Goal: Task Accomplishment & Management: Manage account settings

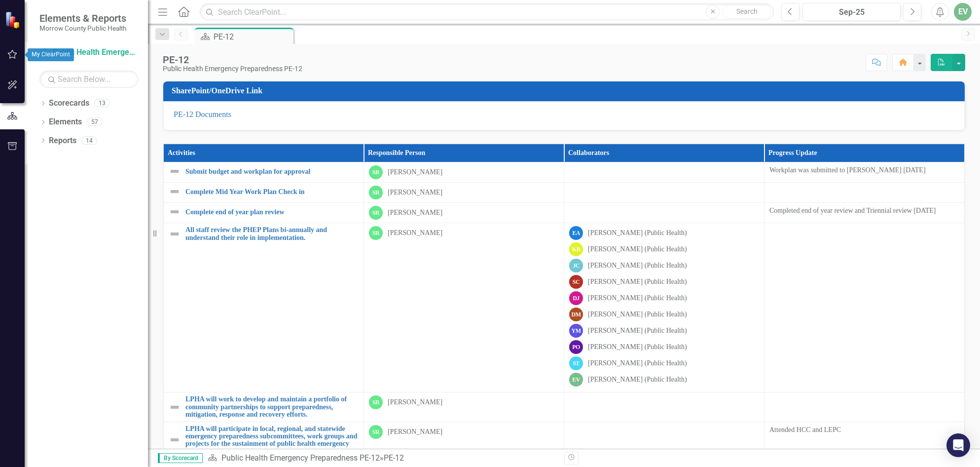
click at [17, 51] on icon "button" at bounding box center [12, 54] width 10 height 8
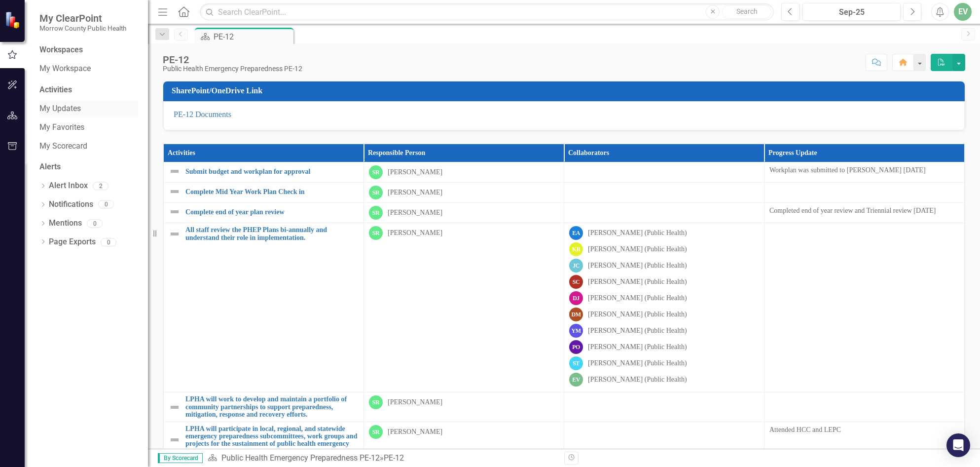
click at [71, 108] on link "My Updates" at bounding box center [88, 108] width 99 height 11
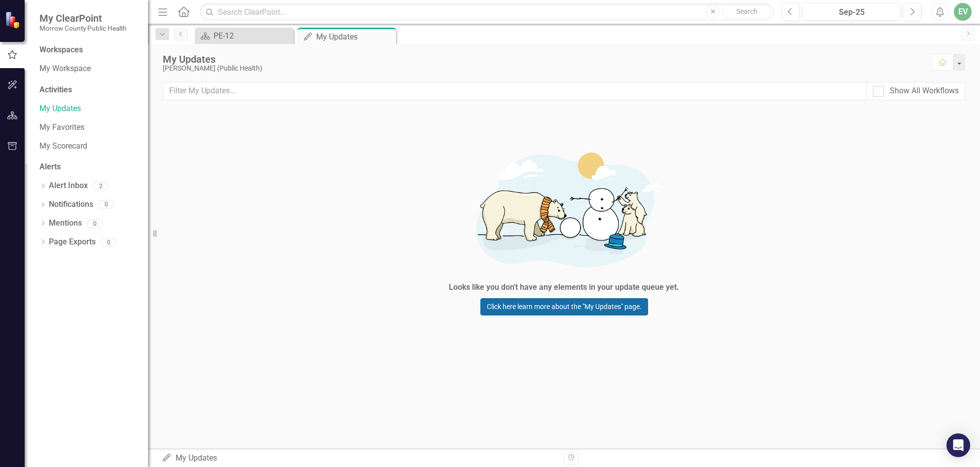
click at [525, 304] on link "Click here learn more about the "My Updates" page." at bounding box center [564, 306] width 168 height 17
click at [878, 92] on input "Show All Workflows" at bounding box center [876, 89] width 6 height 6
checkbox input "true"
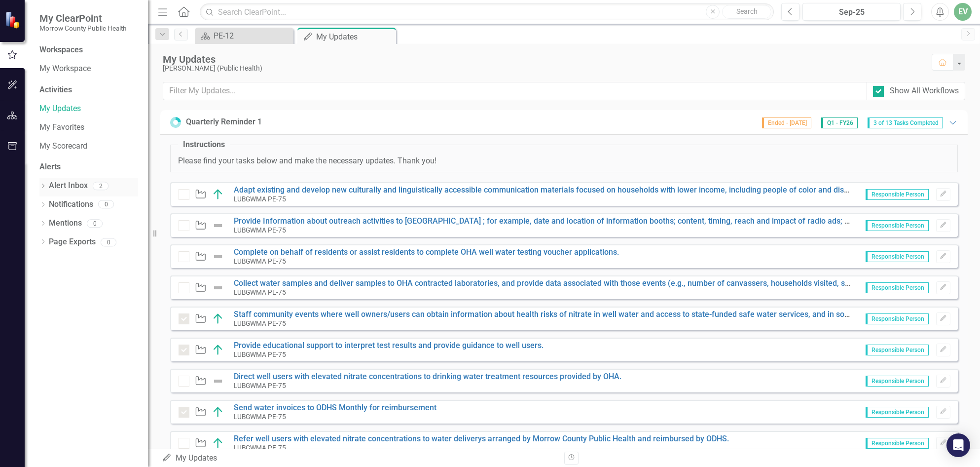
click at [53, 189] on link "Alert Inbox" at bounding box center [68, 185] width 39 height 11
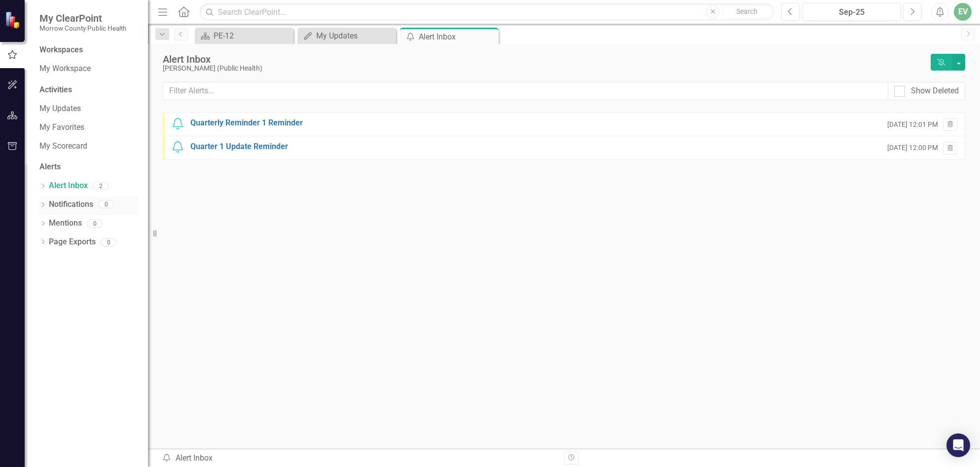
click at [50, 202] on link "Notifications" at bounding box center [71, 204] width 44 height 11
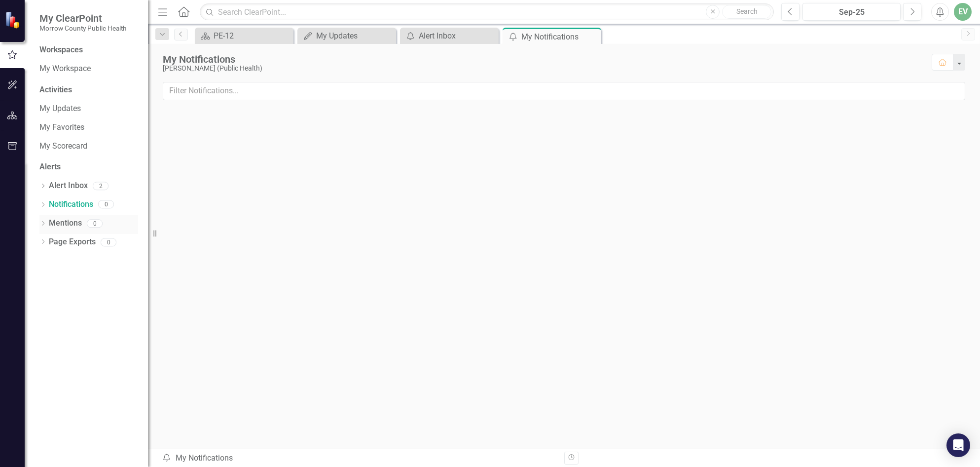
click at [57, 220] on link "Mentions" at bounding box center [65, 222] width 33 height 11
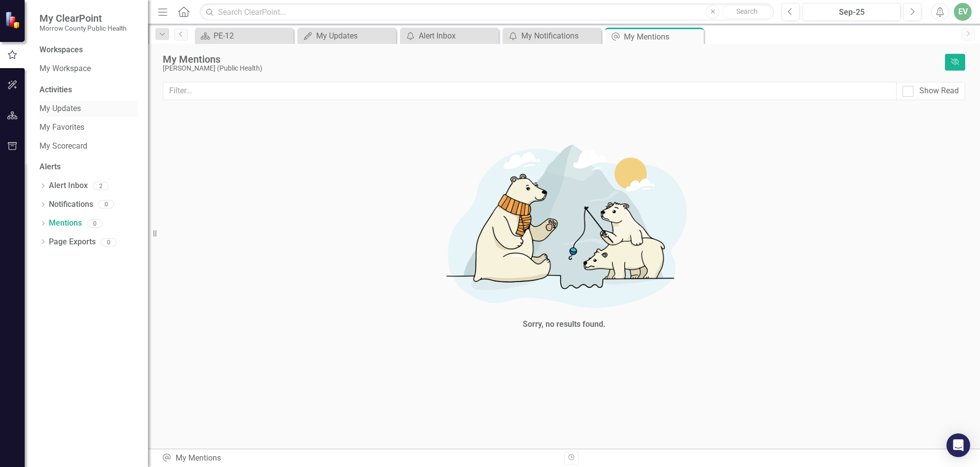
click at [43, 106] on link "My Updates" at bounding box center [88, 108] width 99 height 11
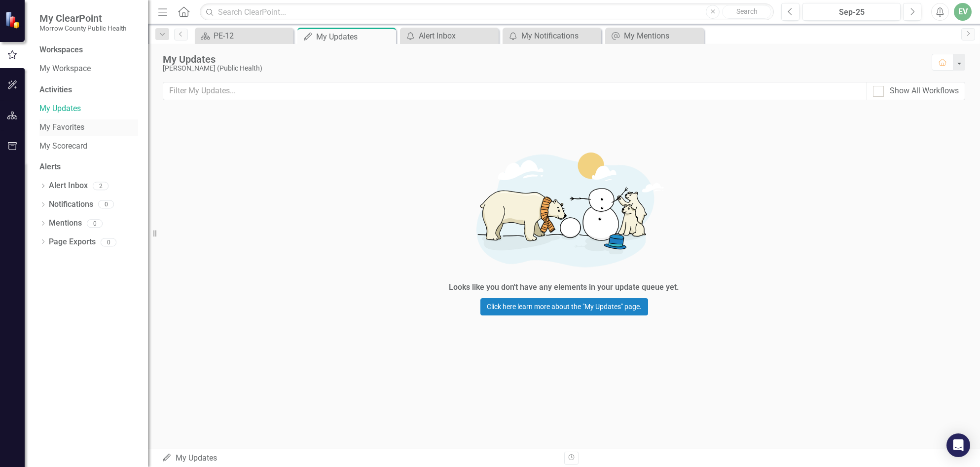
click at [60, 127] on link "My Favorites" at bounding box center [88, 127] width 99 height 11
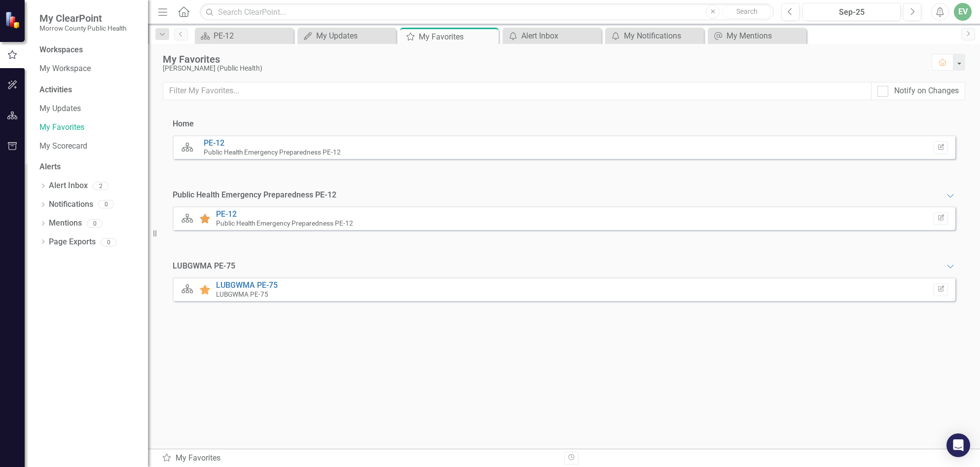
click at [207, 220] on icon at bounding box center [205, 219] width 10 height 10
click at [951, 268] on icon "Expanded" at bounding box center [950, 266] width 10 height 8
click at [951, 268] on icon "Collapse" at bounding box center [950, 266] width 10 height 8
click at [942, 289] on icon "Edit Report" at bounding box center [940, 289] width 7 height 6
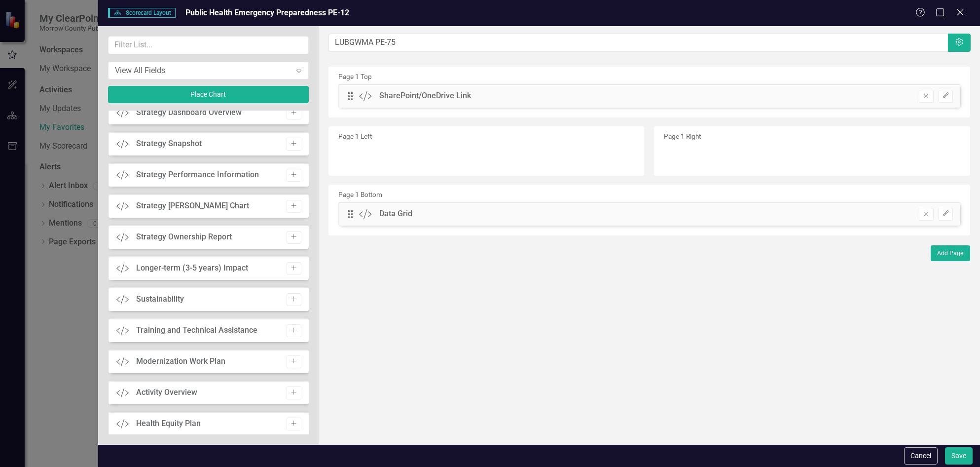
scroll to position [1013, 0]
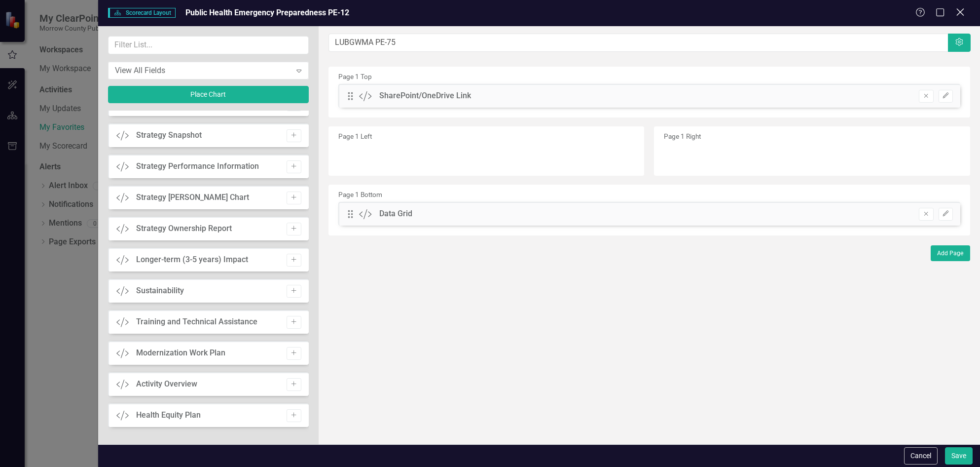
click at [958, 11] on icon "Close" at bounding box center [960, 11] width 12 height 9
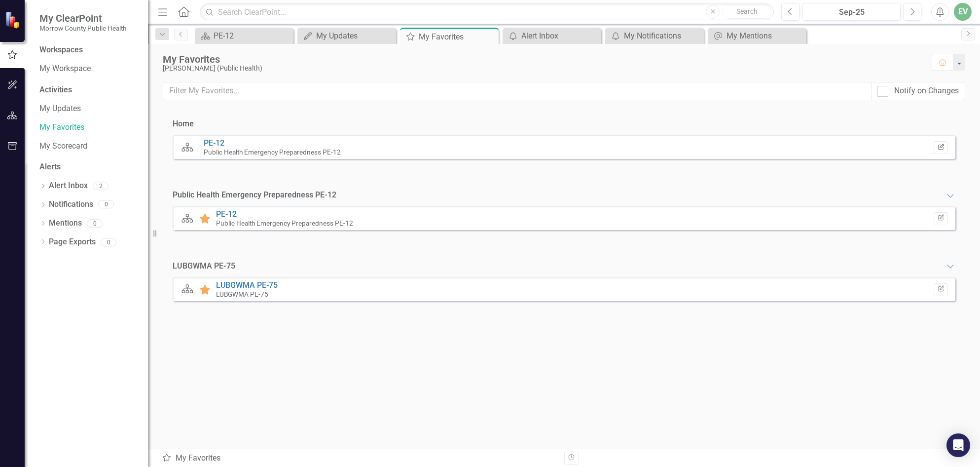
click at [940, 146] on icon "Edit Report" at bounding box center [940, 148] width 7 height 6
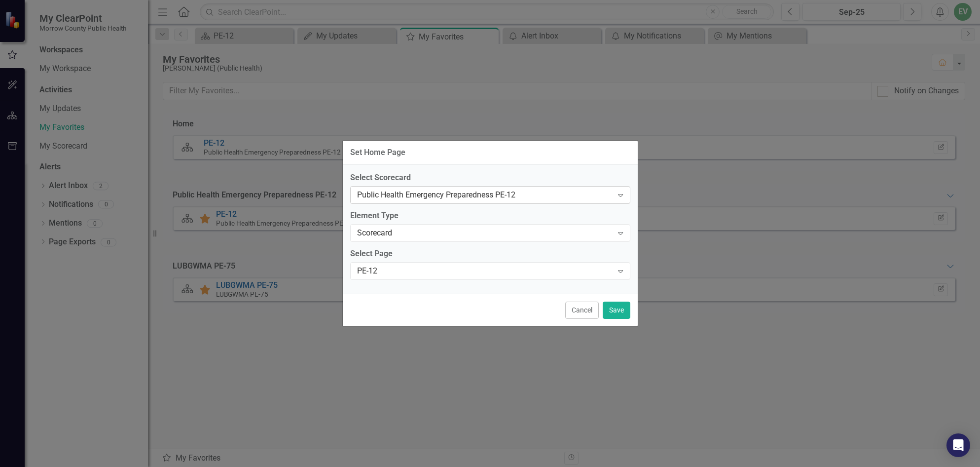
click at [619, 197] on icon "Expand" at bounding box center [620, 195] width 10 height 8
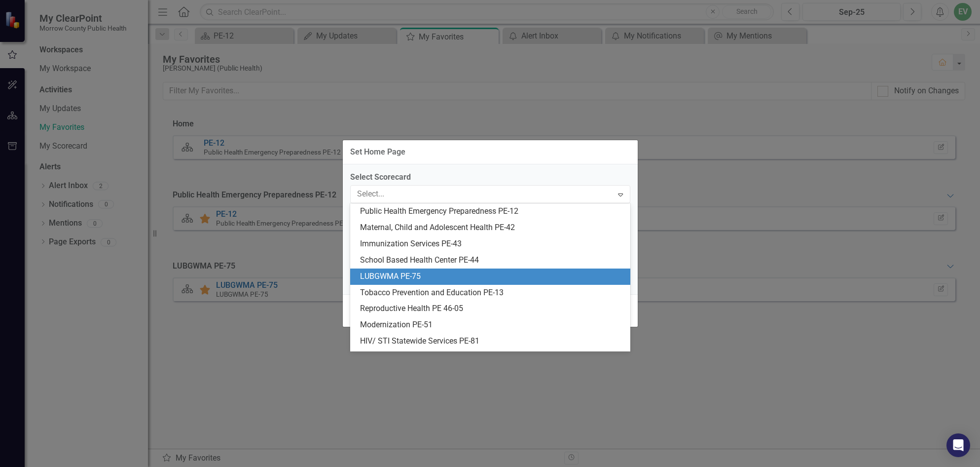
click at [425, 271] on div "LUBGWMA PE-75" at bounding box center [492, 276] width 264 height 11
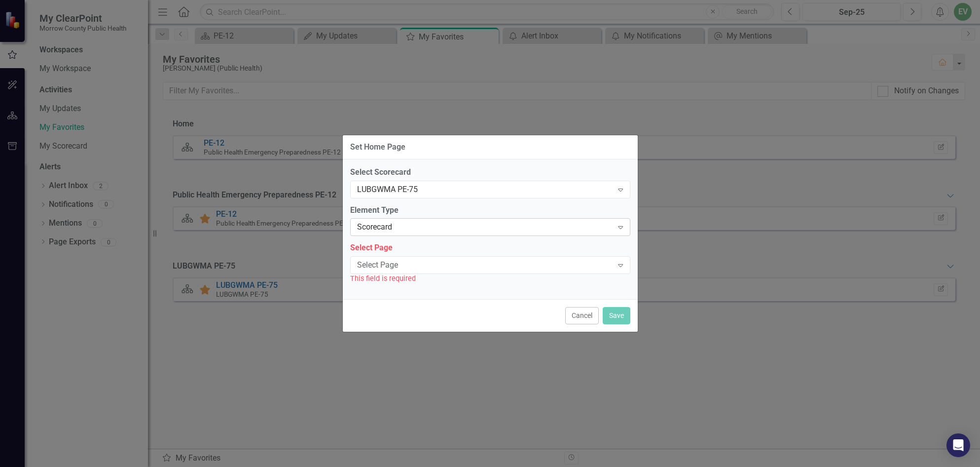
click at [625, 225] on icon "Expand" at bounding box center [620, 227] width 10 height 8
click at [615, 262] on div "Expand" at bounding box center [621, 265] width 18 height 16
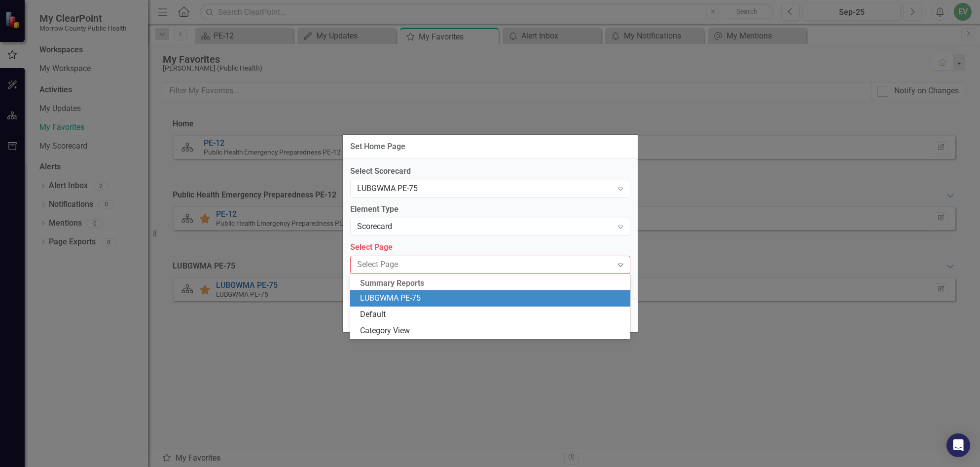
click at [403, 298] on div "LUBGWMA PE-75" at bounding box center [492, 297] width 264 height 11
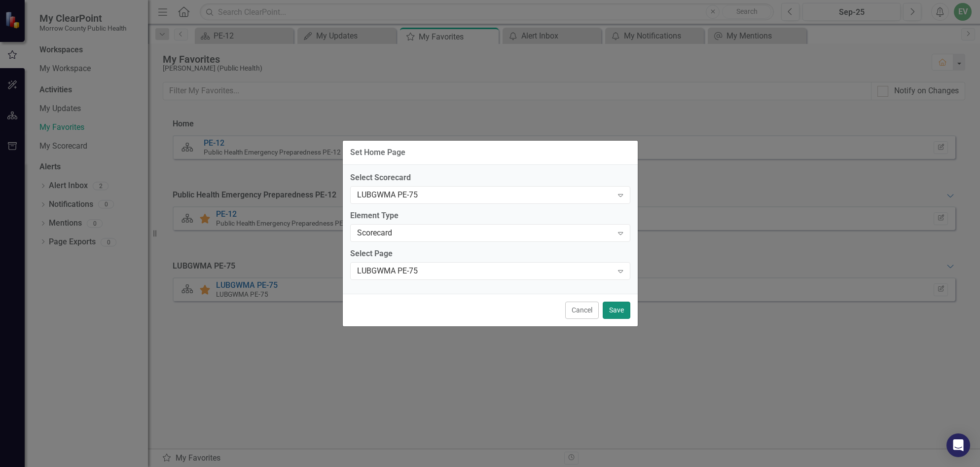
click at [621, 310] on button "Save" at bounding box center [617, 309] width 28 height 17
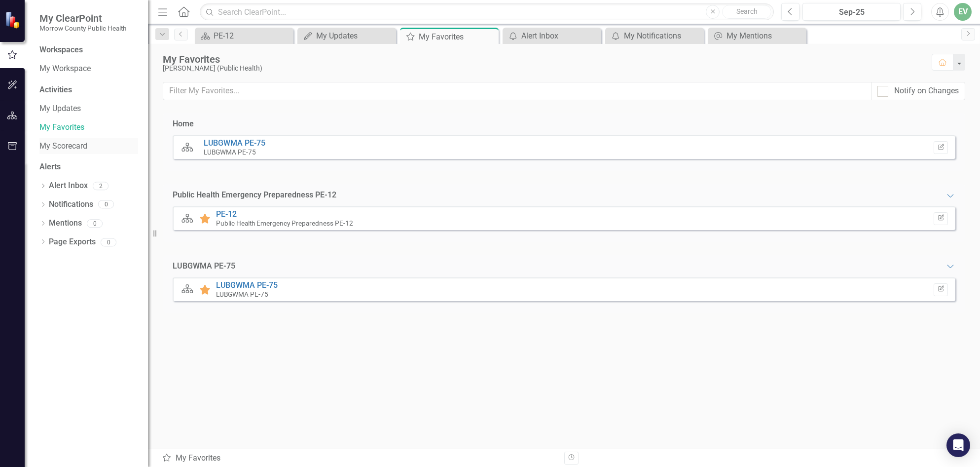
click at [76, 144] on link "My Scorecard" at bounding box center [88, 146] width 99 height 11
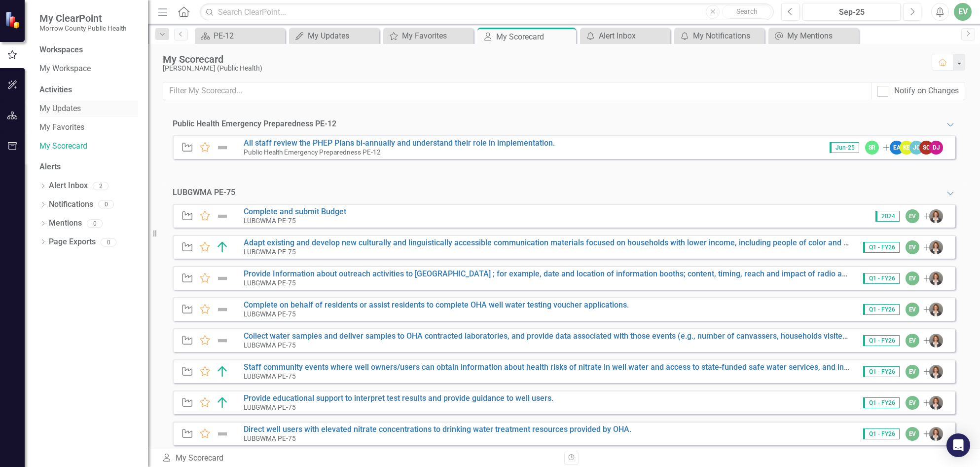
click at [82, 107] on link "My Updates" at bounding box center [88, 108] width 99 height 11
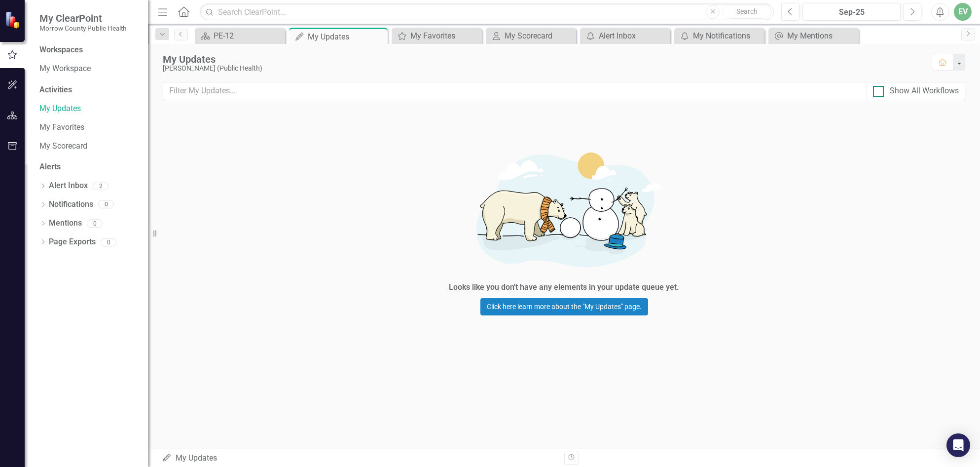
click at [882, 93] on div at bounding box center [878, 91] width 11 height 11
click at [879, 92] on input "Show All Workflows" at bounding box center [876, 89] width 6 height 6
checkbox input "true"
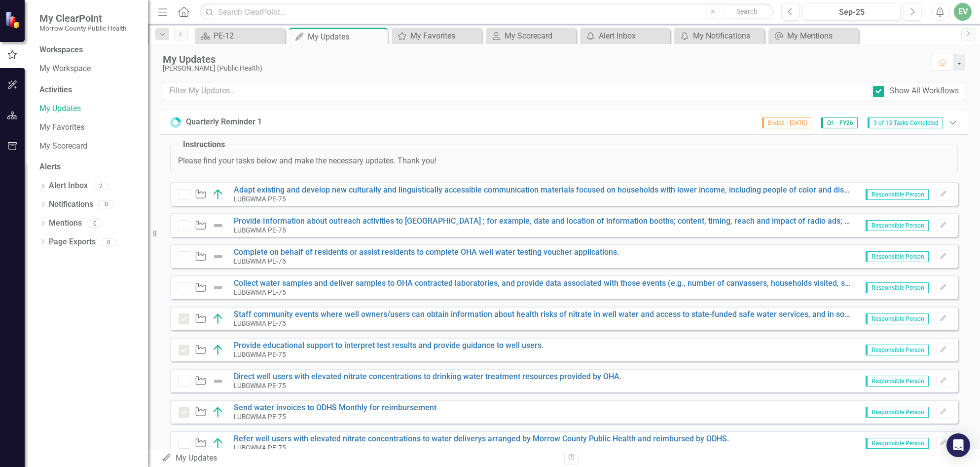
click at [948, 120] on icon "Expanded" at bounding box center [953, 122] width 10 height 8
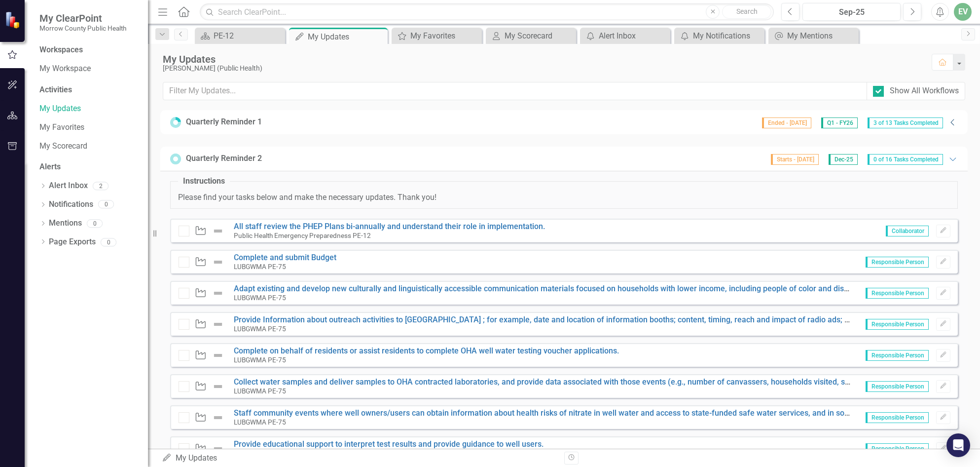
click at [950, 121] on icon at bounding box center [951, 122] width 3 height 6
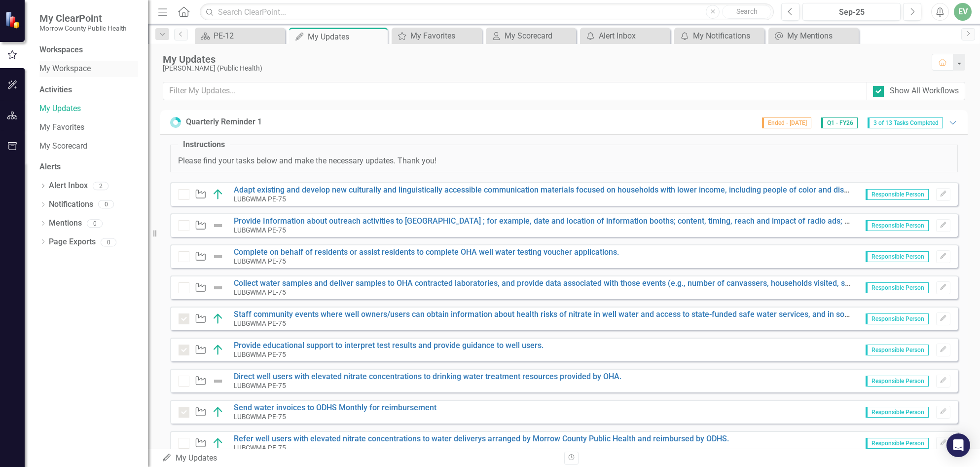
click at [58, 69] on link "My Workspace" at bounding box center [88, 68] width 99 height 11
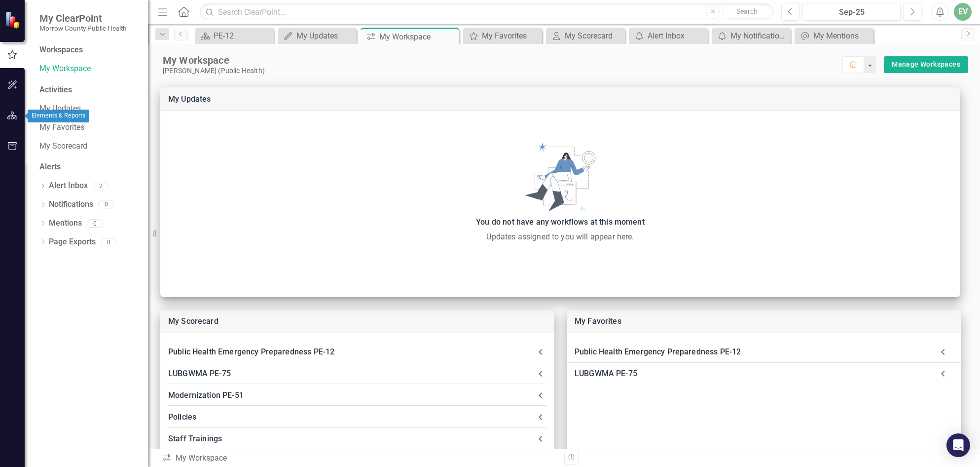
click at [13, 115] on icon "button" at bounding box center [12, 115] width 10 height 8
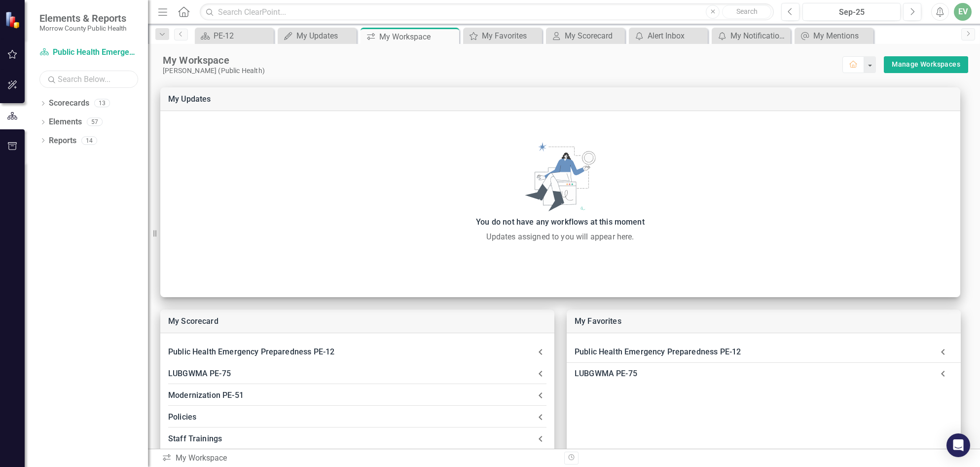
click at [89, 76] on input "text" at bounding box center [88, 79] width 99 height 17
drag, startPoint x: 102, startPoint y: 79, endPoint x: 85, endPoint y: 77, distance: 16.8
click at [85, 77] on input "agricultrue" at bounding box center [88, 79] width 99 height 17
click at [39, 123] on icon "Dropdown" at bounding box center [42, 122] width 7 height 5
click at [43, 197] on icon at bounding box center [43, 196] width 2 height 4
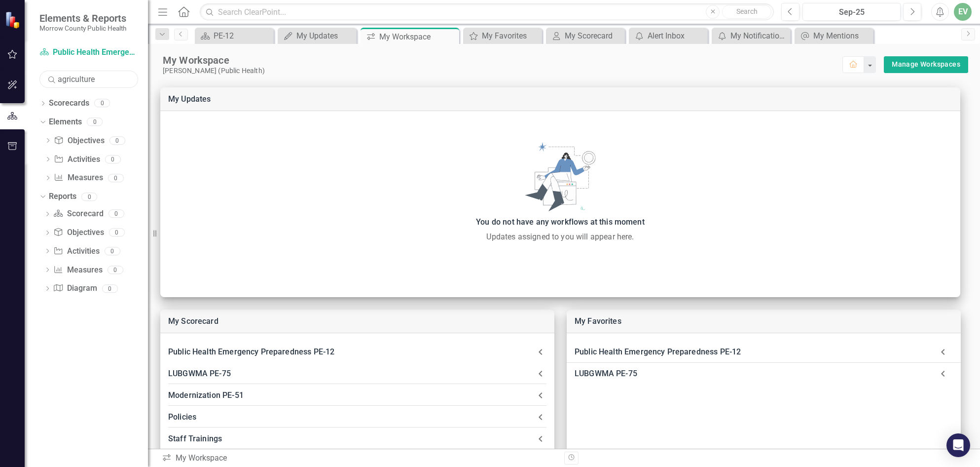
drag, startPoint x: 99, startPoint y: 79, endPoint x: -110, endPoint y: 47, distance: 211.6
click at [0, 47] on html "Elements & Reports Morrow County Public Health Scorecard Public Health Emergenc…" at bounding box center [490, 233] width 980 height 467
type input "outreach"
click at [43, 102] on icon "Dropdown" at bounding box center [42, 104] width 7 height 5
click at [43, 102] on icon "Dropdown" at bounding box center [41, 102] width 5 height 7
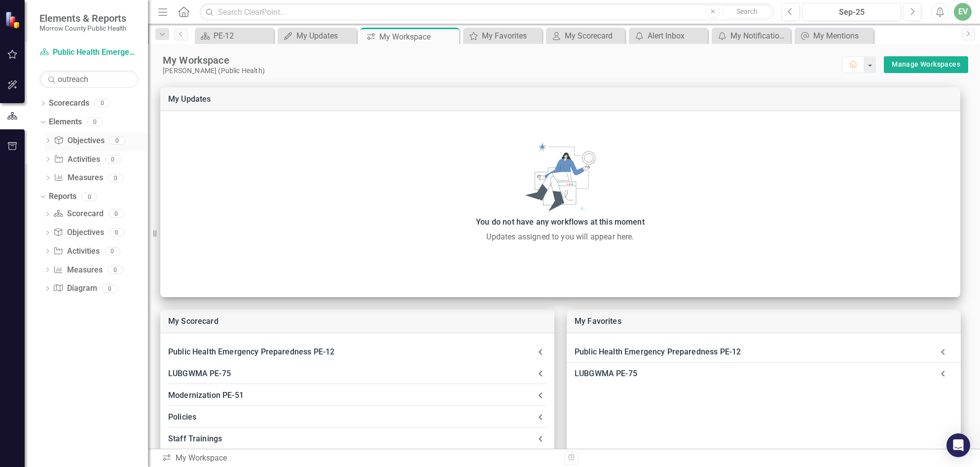
click at [88, 145] on link "Objective Objectives" at bounding box center [79, 140] width 50 height 11
click at [67, 141] on link "Objective Objectives" at bounding box center [79, 140] width 50 height 11
click at [46, 140] on icon "Dropdown" at bounding box center [47, 141] width 7 height 5
click at [93, 83] on input "outreach" at bounding box center [88, 79] width 99 height 17
click at [14, 143] on icon "button" at bounding box center [12, 146] width 9 height 8
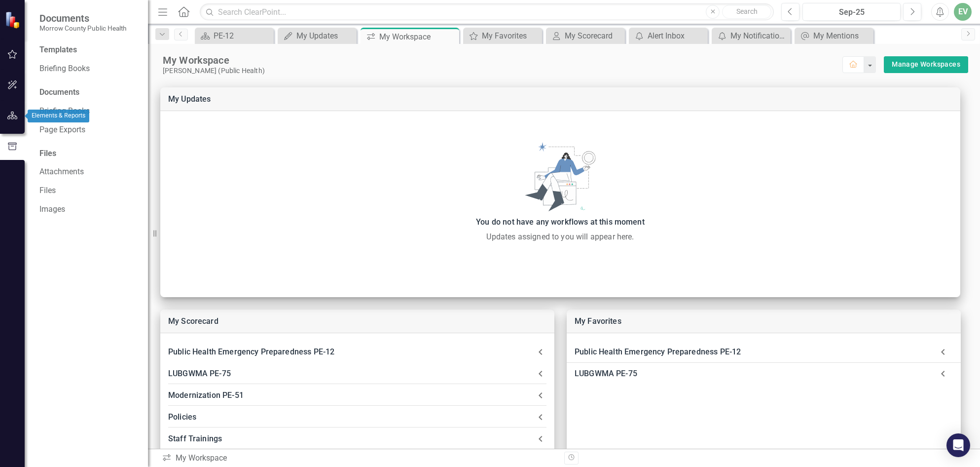
click at [9, 124] on button "button" at bounding box center [12, 116] width 22 height 21
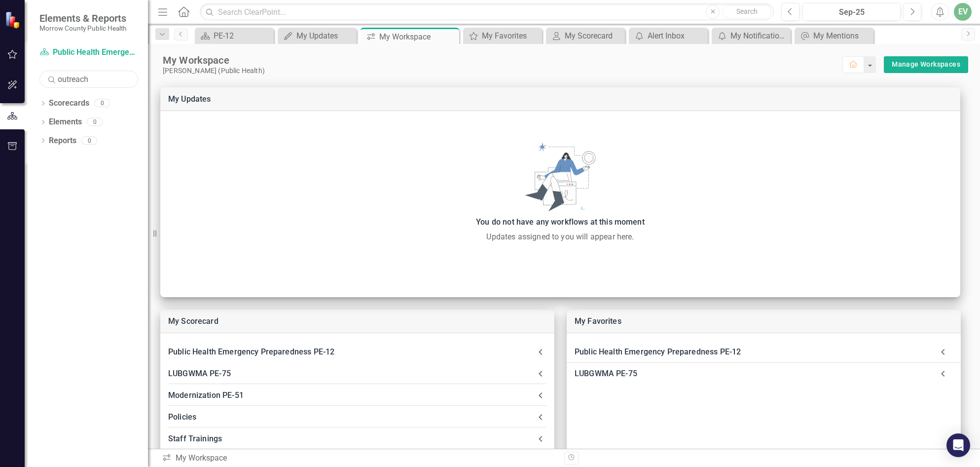
click at [95, 79] on input "outreach" at bounding box center [88, 79] width 99 height 17
type input "o"
type input "educatio"
click at [42, 103] on icon "Dropdown" at bounding box center [42, 104] width 7 height 5
click at [76, 120] on link "Tobacco Prevention and Education PE-13" at bounding box center [101, 121] width 94 height 11
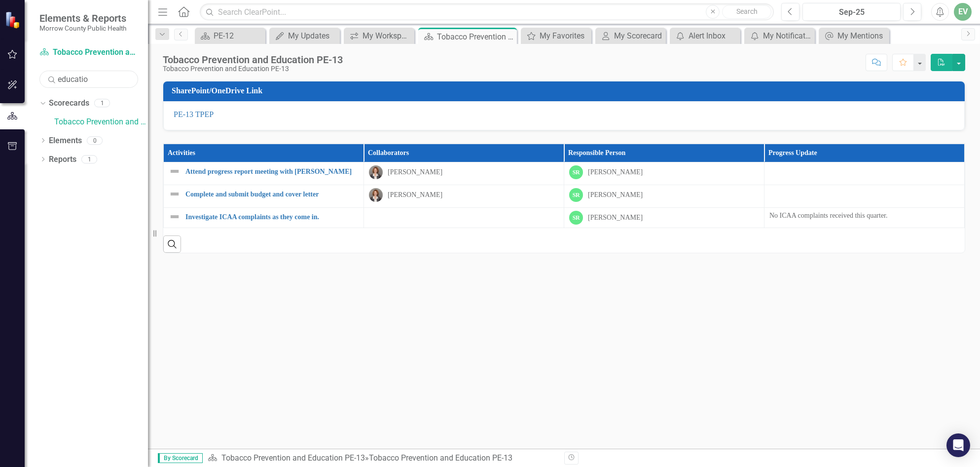
drag, startPoint x: 103, startPoint y: 78, endPoint x: -21, endPoint y: 50, distance: 126.9
click at [0, 50] on html "Elements & Reports Morrow County Public Health Scorecard Tobacco Prevention and…" at bounding box center [490, 233] width 980 height 467
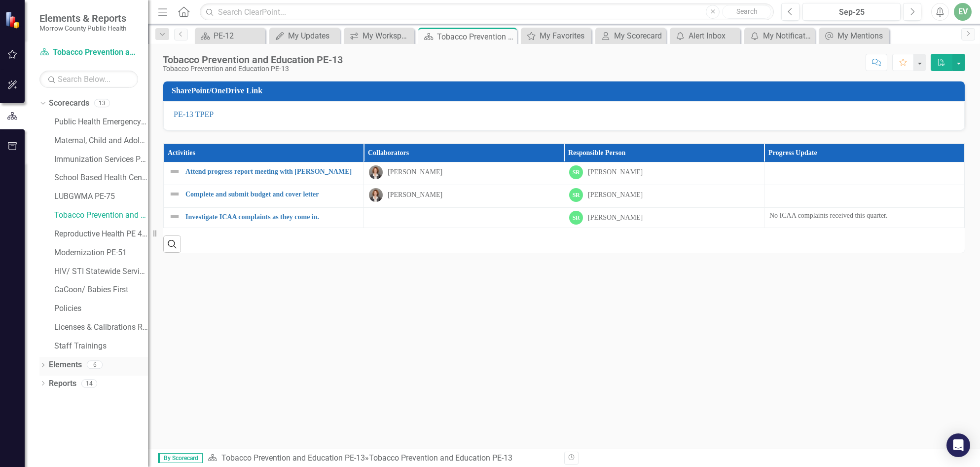
click at [42, 367] on icon "Dropdown" at bounding box center [42, 365] width 7 height 5
click at [48, 401] on icon "Dropdown" at bounding box center [47, 402] width 7 height 5
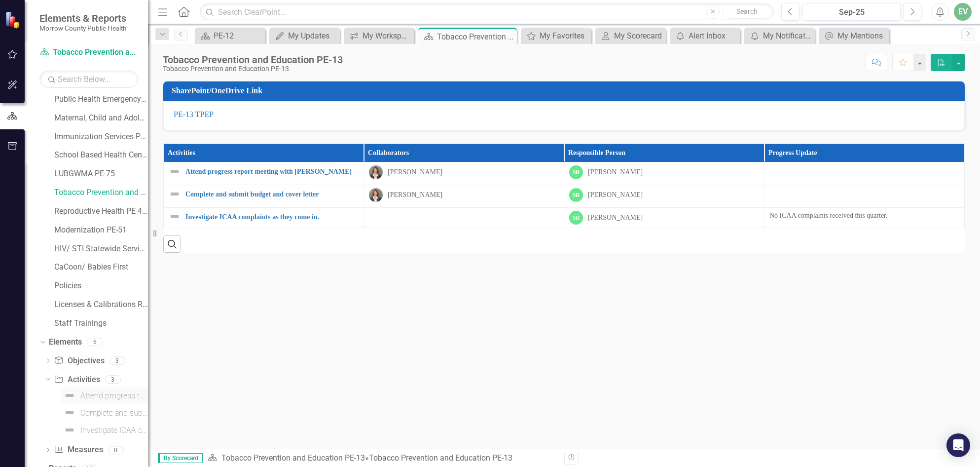
scroll to position [35, 0]
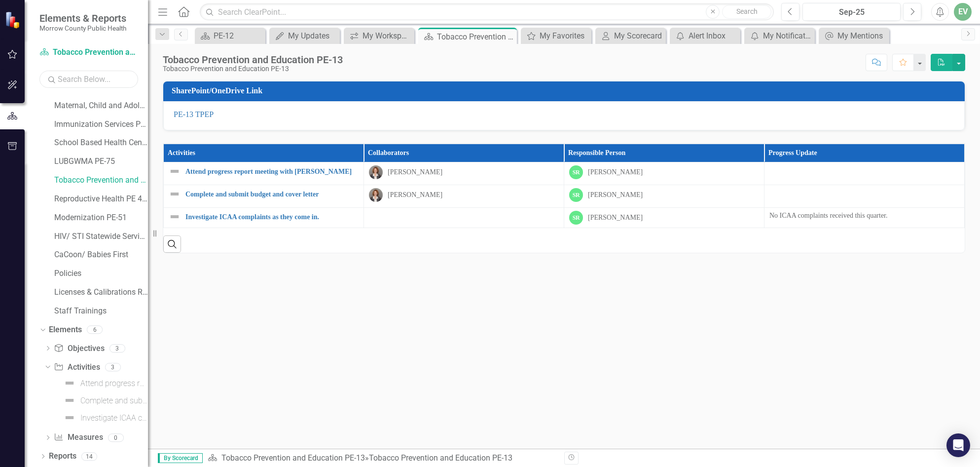
click at [93, 77] on input "text" at bounding box center [88, 79] width 99 height 17
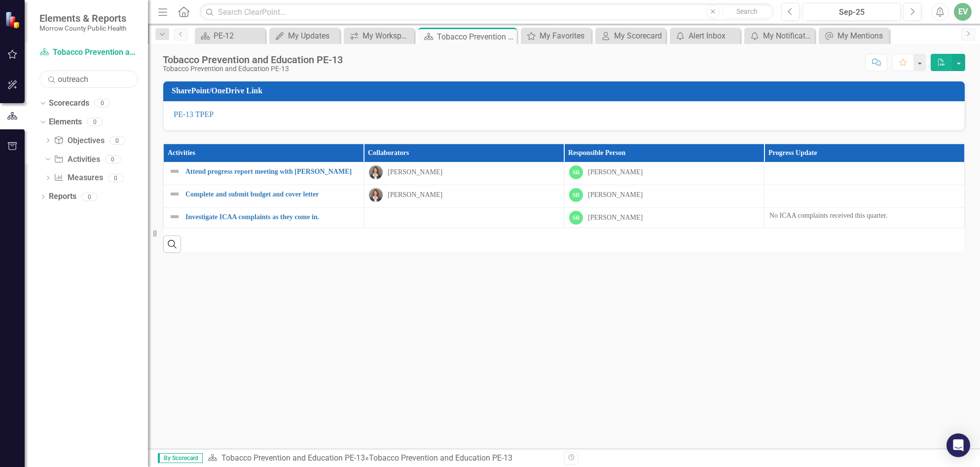
type input "outreach"
click at [81, 161] on link "Activity Activities" at bounding box center [77, 159] width 46 height 11
drag, startPoint x: 98, startPoint y: 81, endPoint x: -146, endPoint y: 33, distance: 248.8
click at [0, 33] on html "Elements & Reports Morrow County Public Health Scorecard Tobacco Prevention and…" at bounding box center [490, 233] width 980 height 467
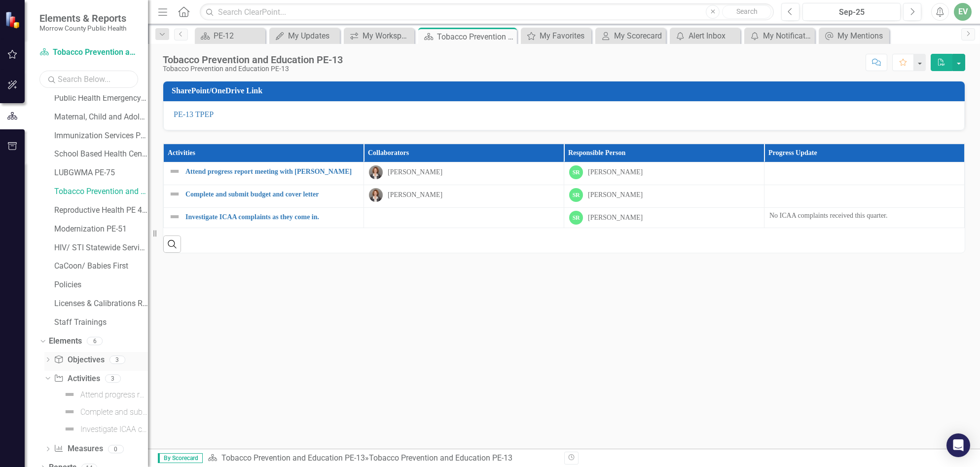
scroll to position [35, 0]
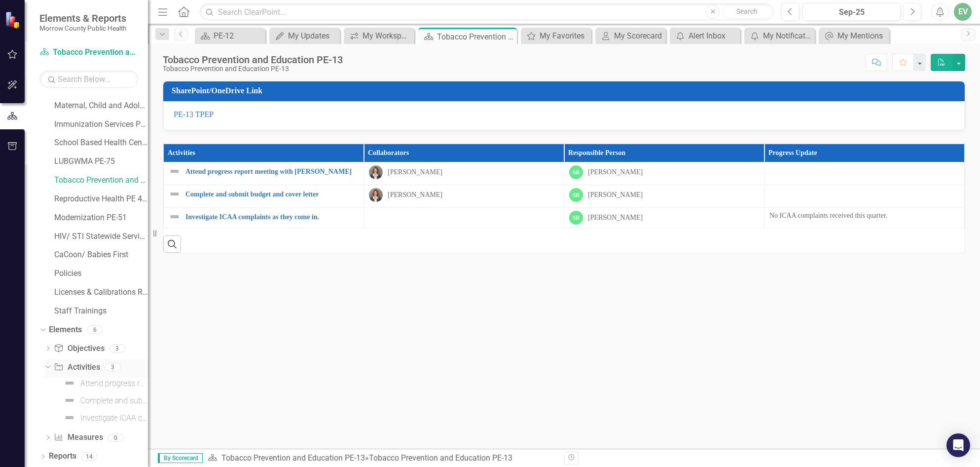
click at [82, 363] on link "Activity Activities" at bounding box center [77, 367] width 46 height 11
click at [46, 364] on icon "Dropdown" at bounding box center [46, 366] width 5 height 7
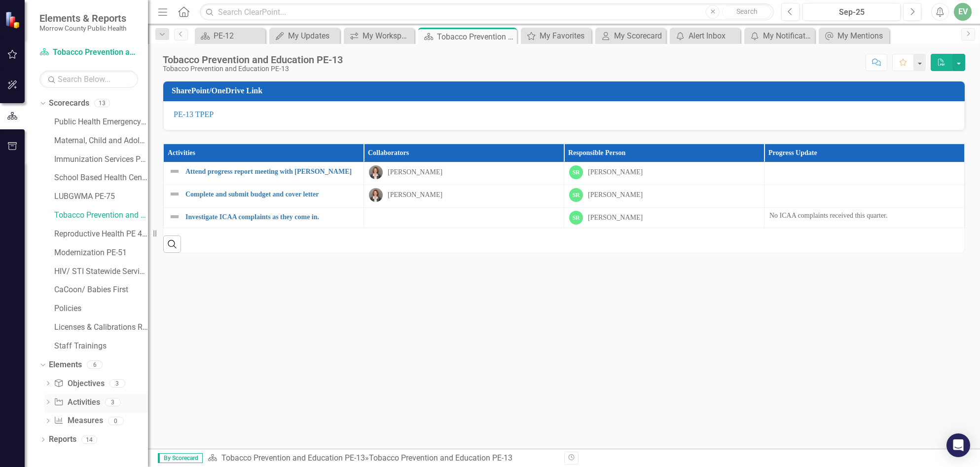
scroll to position [0, 0]
click at [92, 159] on link "Immunization Services PE-43" at bounding box center [101, 159] width 94 height 11
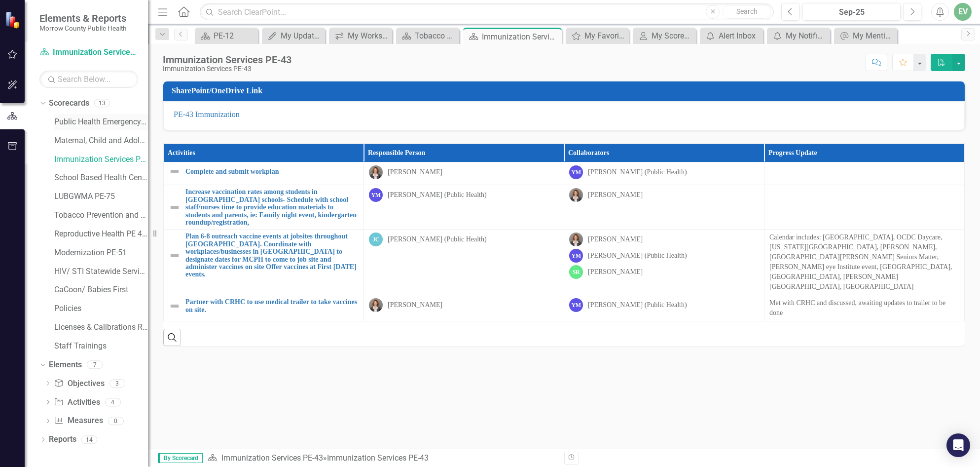
click at [106, 122] on link "Public Health Emergency Preparedness PE-12" at bounding box center [101, 121] width 94 height 11
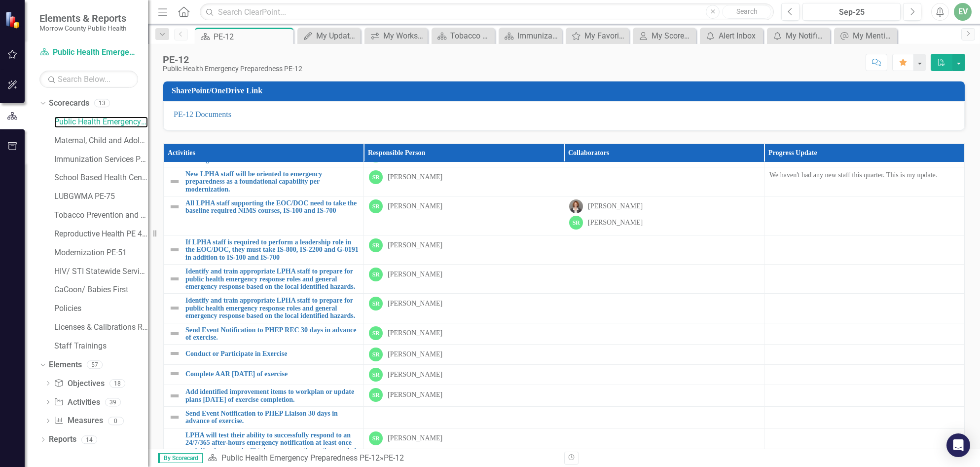
scroll to position [80, 0]
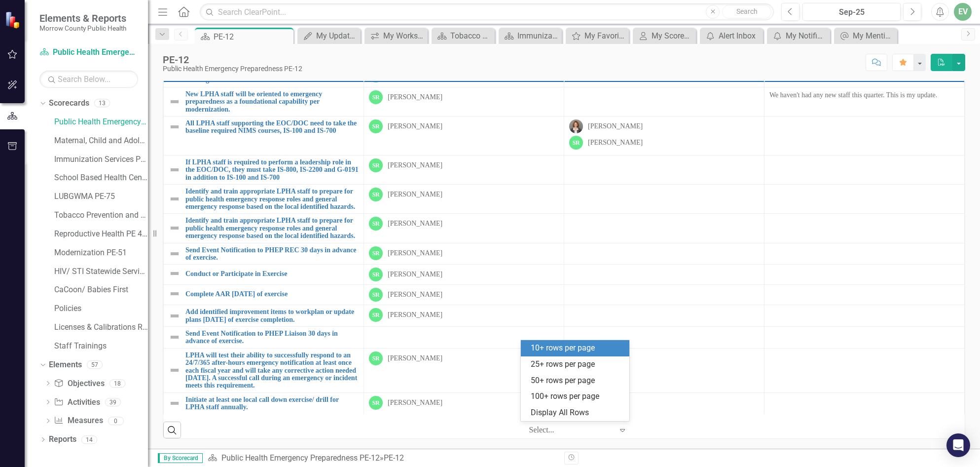
click at [577, 429] on div at bounding box center [571, 429] width 84 height 13
click at [564, 368] on div "25+ rows per page" at bounding box center [577, 364] width 93 height 11
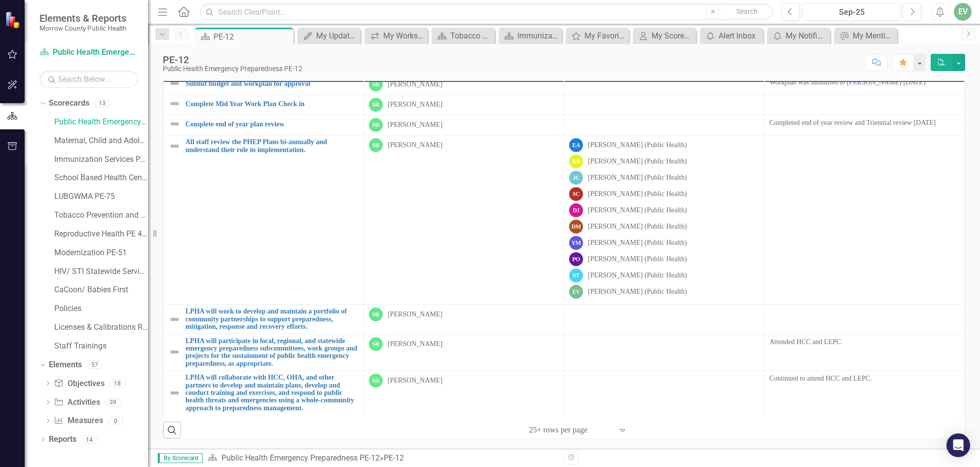
scroll to position [0, 0]
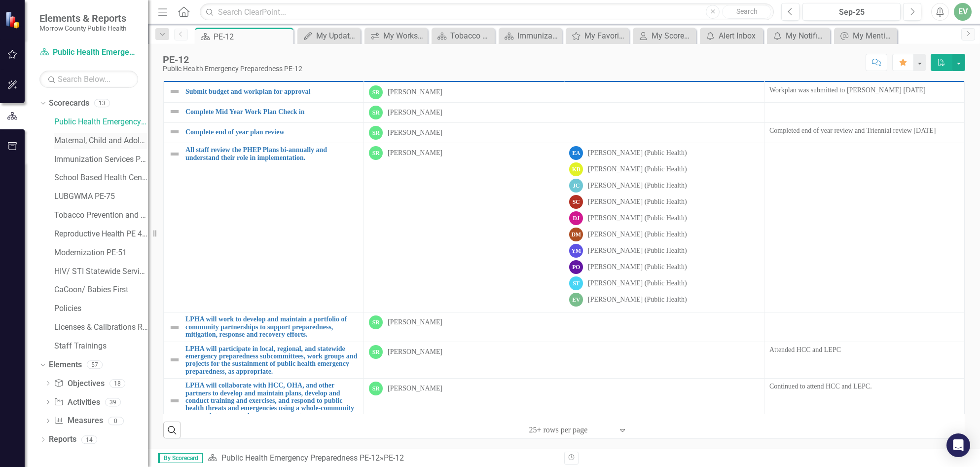
click at [82, 140] on link "Maternal, Child and Adolescent Health PE-42" at bounding box center [101, 140] width 94 height 11
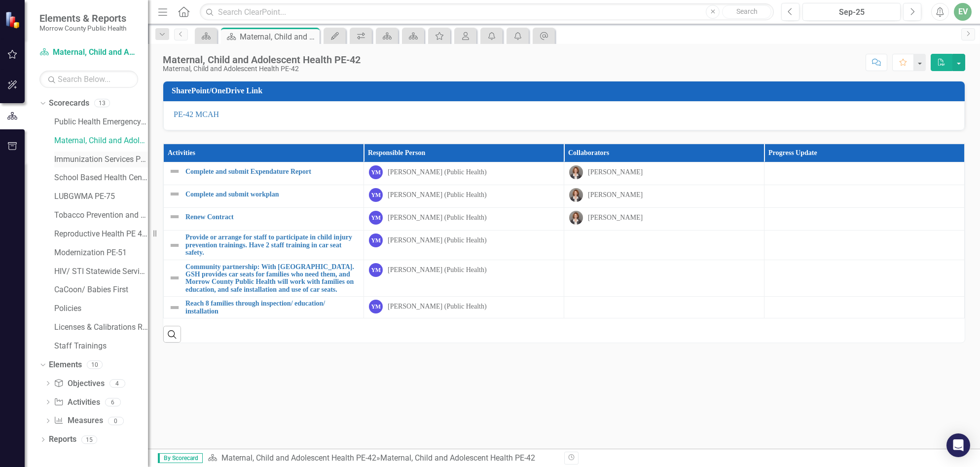
click at [105, 159] on link "Immunization Services PE-43" at bounding box center [101, 159] width 94 height 11
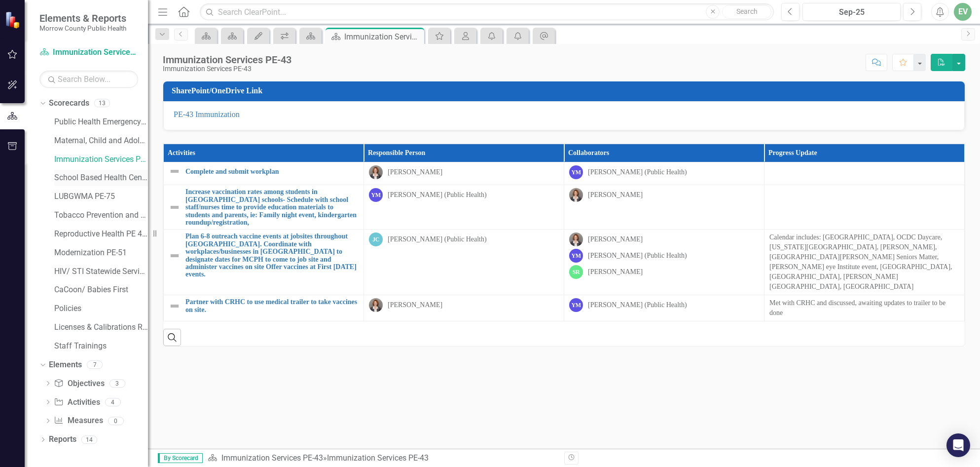
click at [96, 176] on link "School Based Health Center PE-44" at bounding box center [101, 177] width 94 height 11
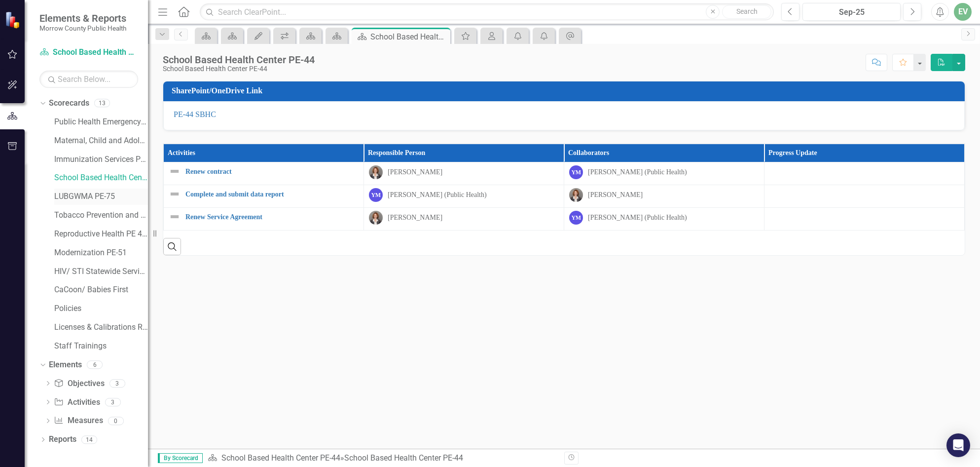
click at [83, 192] on link "LUBGWMA PE-75" at bounding box center [101, 196] width 94 height 11
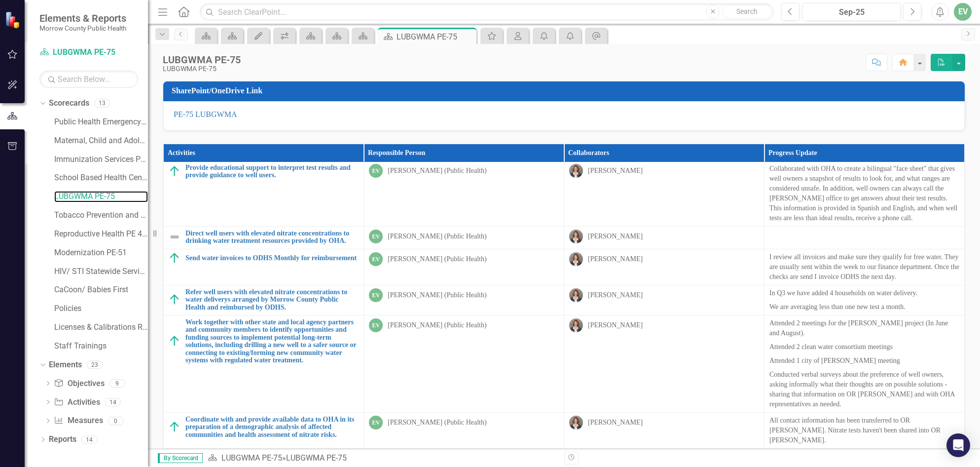
scroll to position [399, 0]
click at [92, 213] on link "Tobacco Prevention and Education PE-13" at bounding box center [101, 215] width 94 height 11
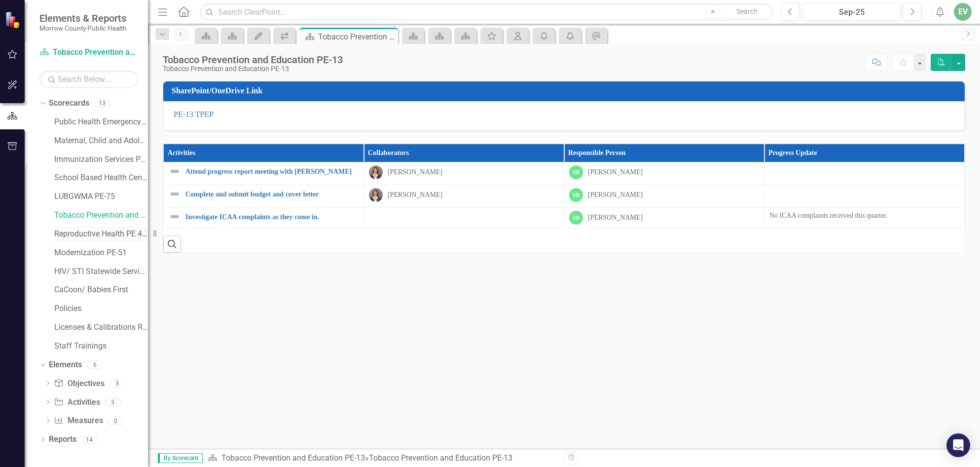
click at [90, 230] on link "Reproductive Health PE 46-05" at bounding box center [101, 233] width 94 height 11
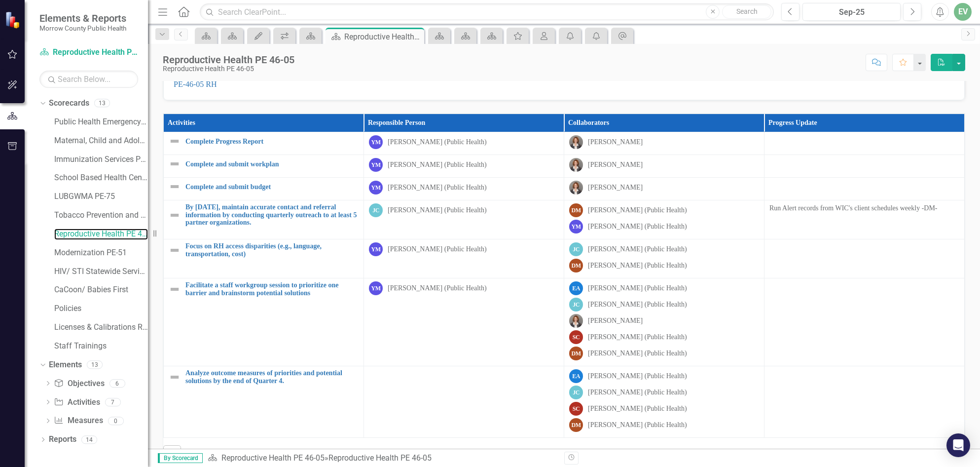
scroll to position [54, 0]
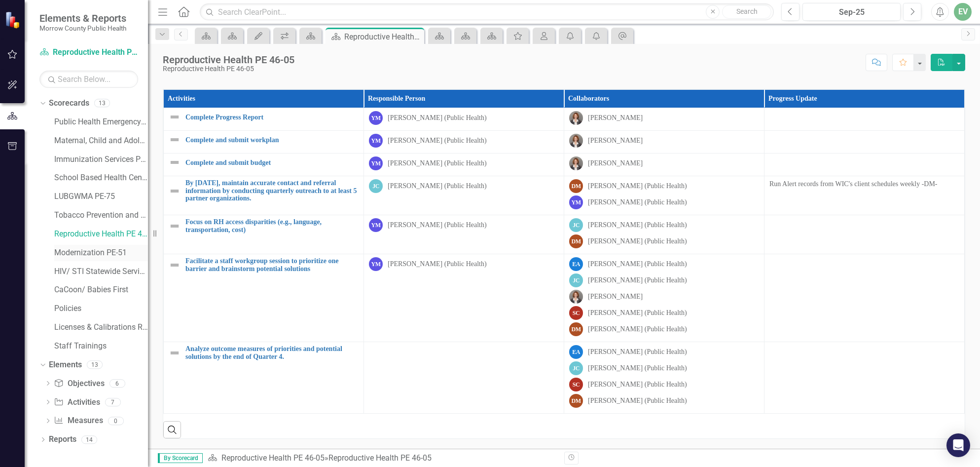
click at [109, 252] on link "Modernization PE-51" at bounding box center [101, 252] width 94 height 11
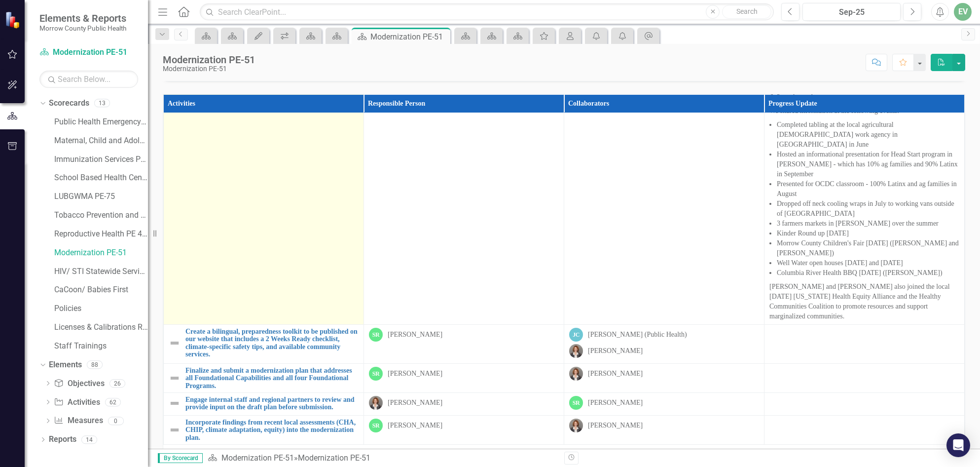
scroll to position [80, 0]
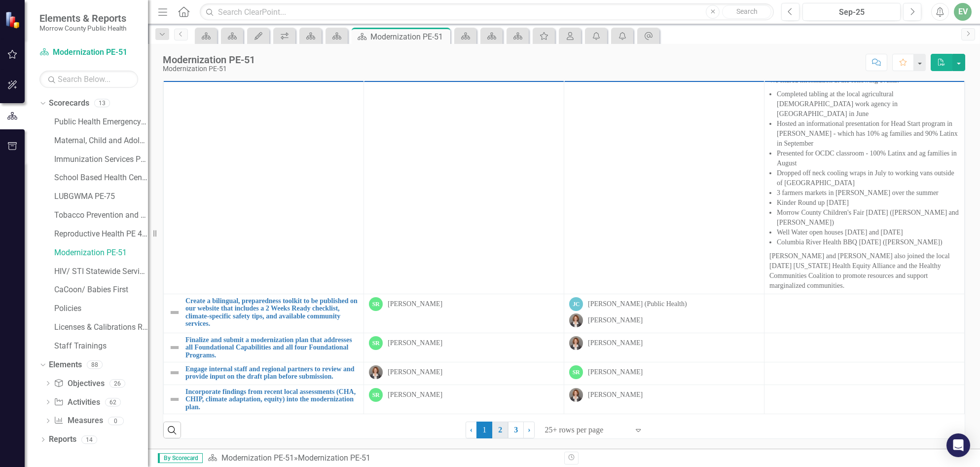
click at [501, 429] on link "2" at bounding box center [500, 429] width 16 height 17
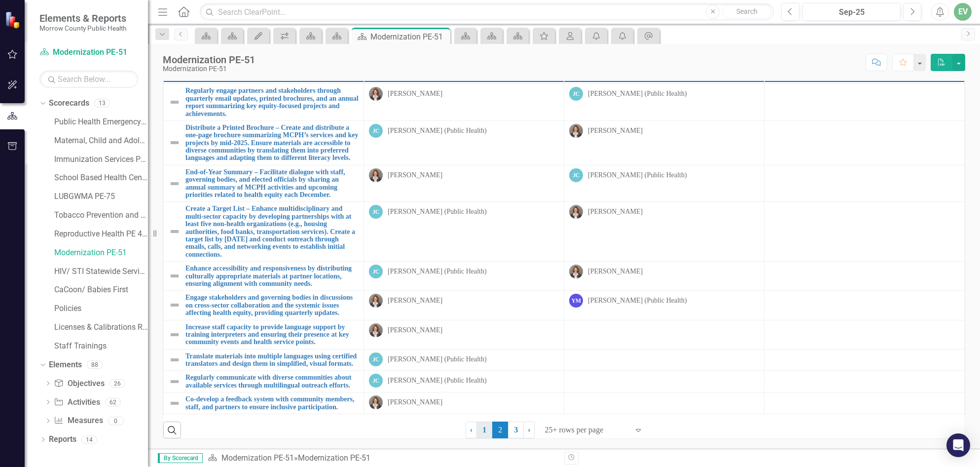
click at [481, 427] on link "1" at bounding box center [484, 429] width 16 height 17
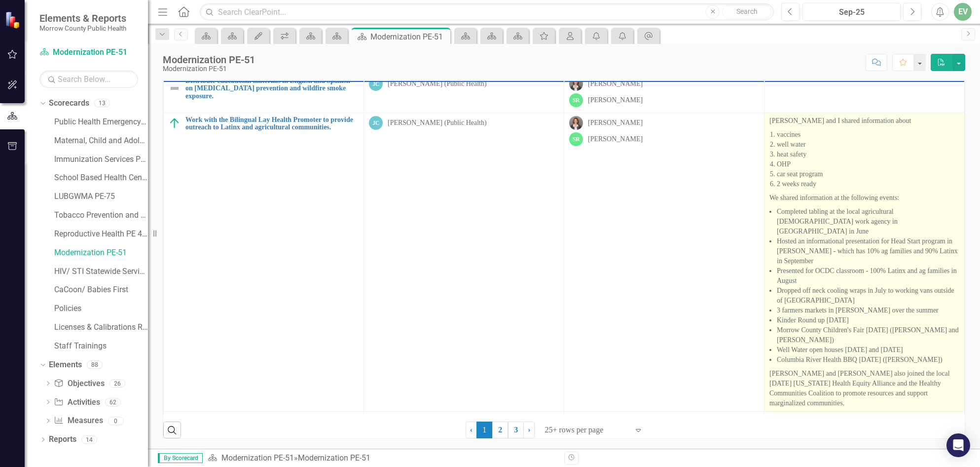
scroll to position [740, 0]
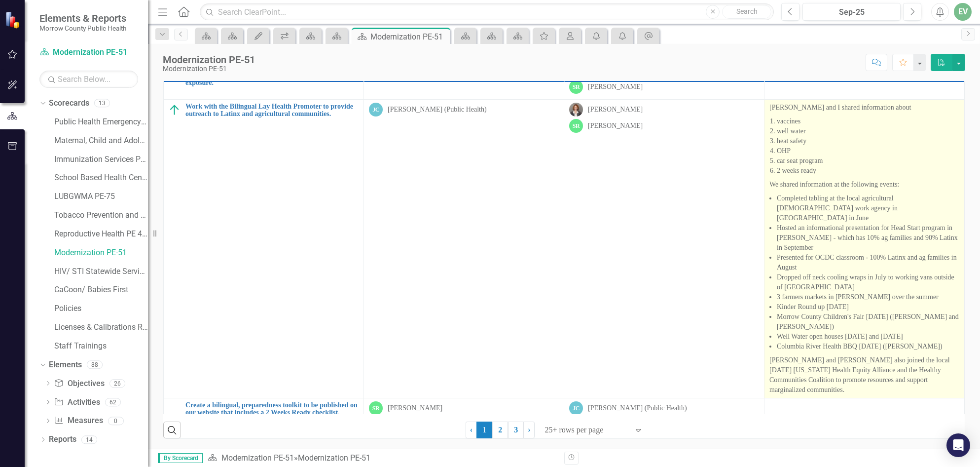
drag, startPoint x: 769, startPoint y: 145, endPoint x: 843, endPoint y: 204, distance: 94.5
click at [843, 204] on td "Jessica and I shared information about vaccines well water heat safety OHP car …" at bounding box center [864, 248] width 200 height 298
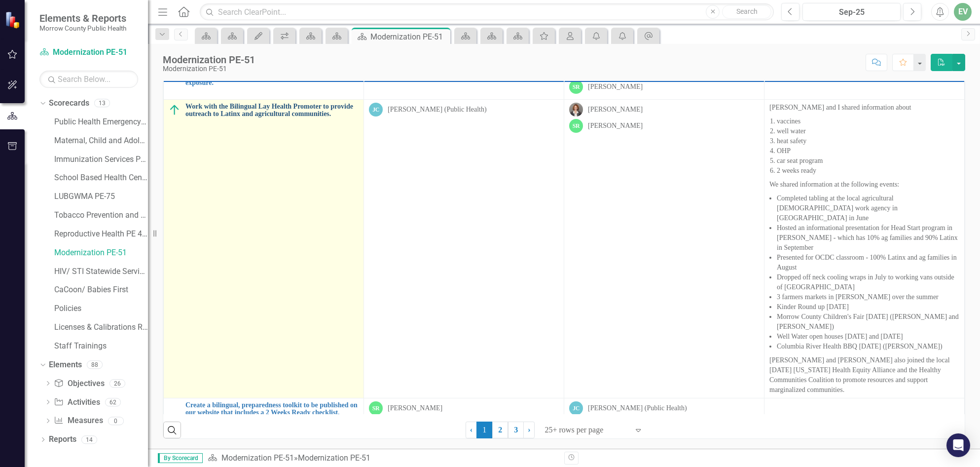
drag, startPoint x: 798, startPoint y: 167, endPoint x: 274, endPoint y: 146, distance: 524.7
click at [274, 118] on link "Work with the Bilingual Lay Health Promoter to provide outreach to Latinx and a…" at bounding box center [271, 110] width 173 height 15
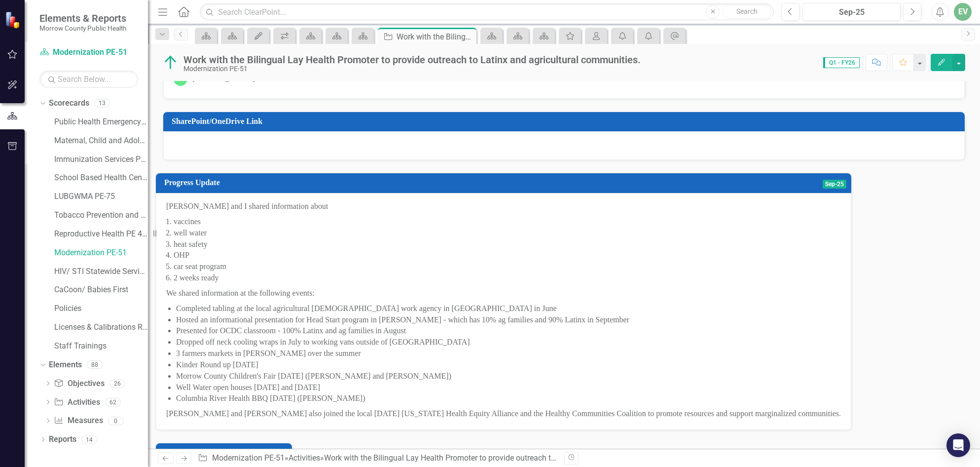
scroll to position [194, 0]
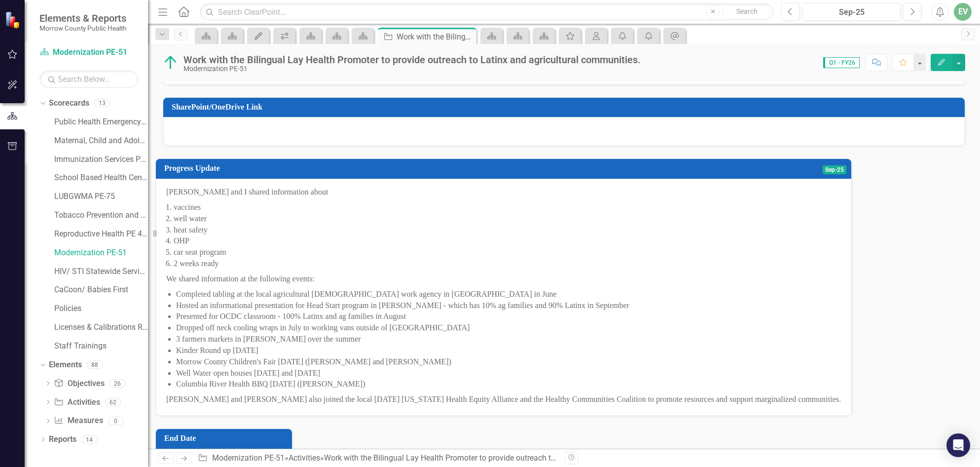
drag, startPoint x: 174, startPoint y: 188, endPoint x: 346, endPoint y: 345, distance: 233.2
click at [346, 344] on span "Jessica and I shared information about vaccines well water heat safety OHP car …" at bounding box center [503, 295] width 675 height 218
drag, startPoint x: 426, startPoint y: 426, endPoint x: 423, endPoint y: 167, distance: 258.9
click at [277, 261] on span "Jessica and I shared information about vaccines well water heat safety OHP car …" at bounding box center [503, 295] width 675 height 218
click at [946, 60] on button "Edit" at bounding box center [942, 62] width 22 height 17
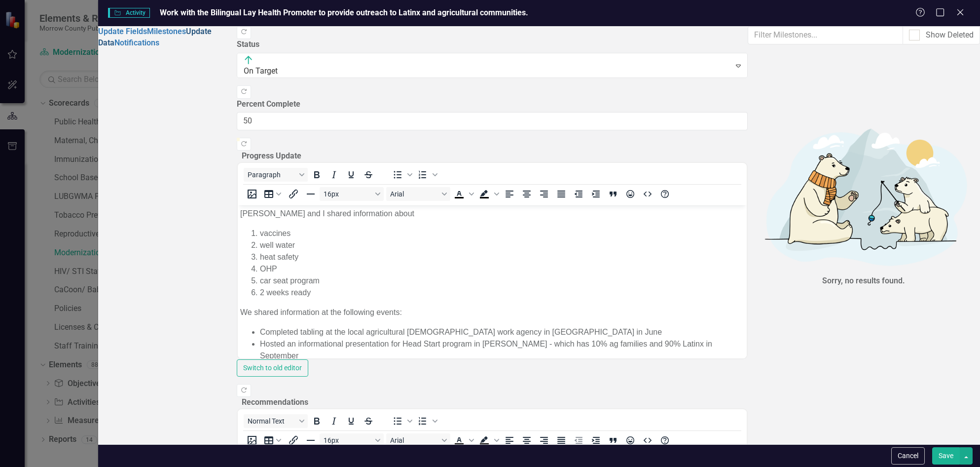
scroll to position [0, 0]
click at [128, 36] on link "Update Fields" at bounding box center [122, 31] width 49 height 9
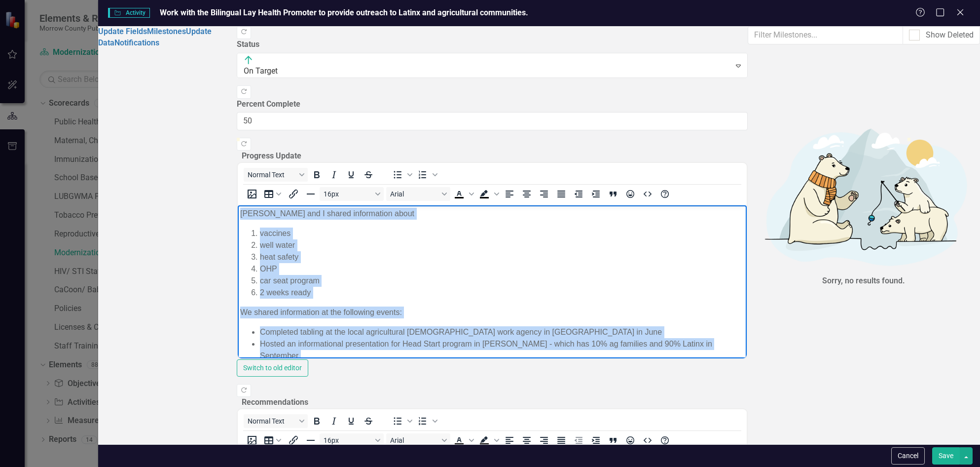
drag, startPoint x: 868, startPoint y: 364, endPoint x: 148, endPoint y: 174, distance: 744.3
click at [237, 205] on html "Jessica and I shared information about vaccines well water heat safety OHP car …" at bounding box center [491, 345] width 509 height 281
copy body "Jessica and I shared information about vaccines well water heat safety OHP car …"
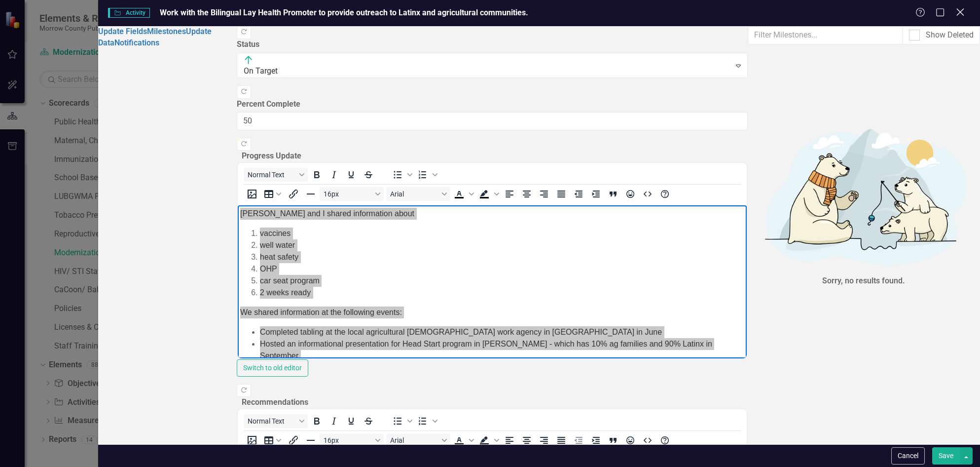
click at [963, 15] on icon at bounding box center [959, 11] width 7 height 7
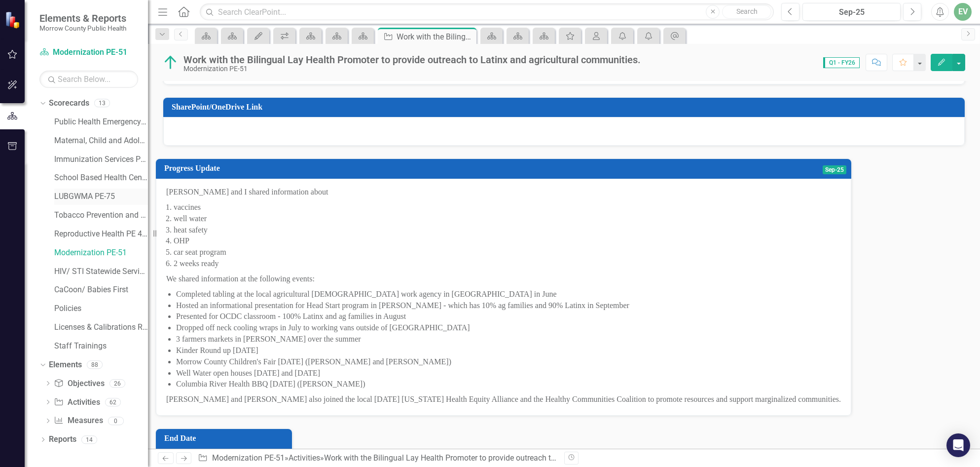
click at [100, 196] on link "LUBGWMA PE-75" at bounding box center [101, 196] width 94 height 11
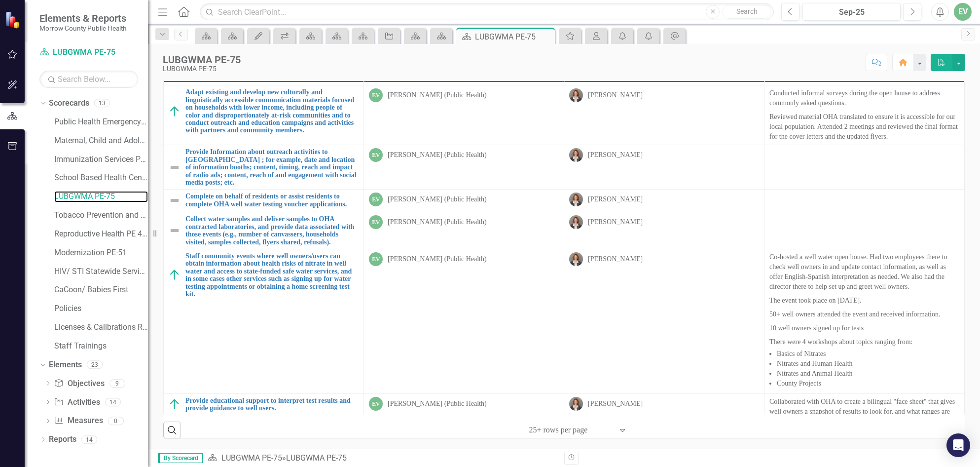
scroll to position [12, 0]
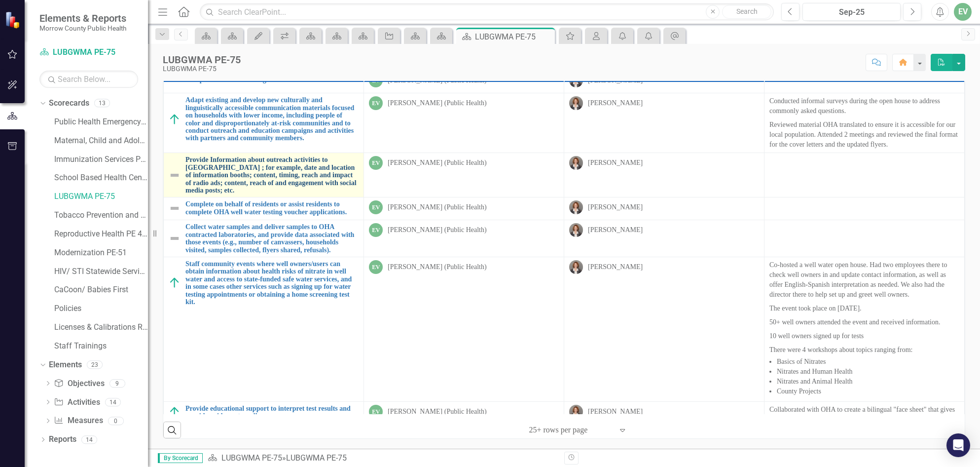
click at [248, 162] on link "Provide Information about outreach activities to [GEOGRAPHIC_DATA] ; for exampl…" at bounding box center [271, 175] width 173 height 38
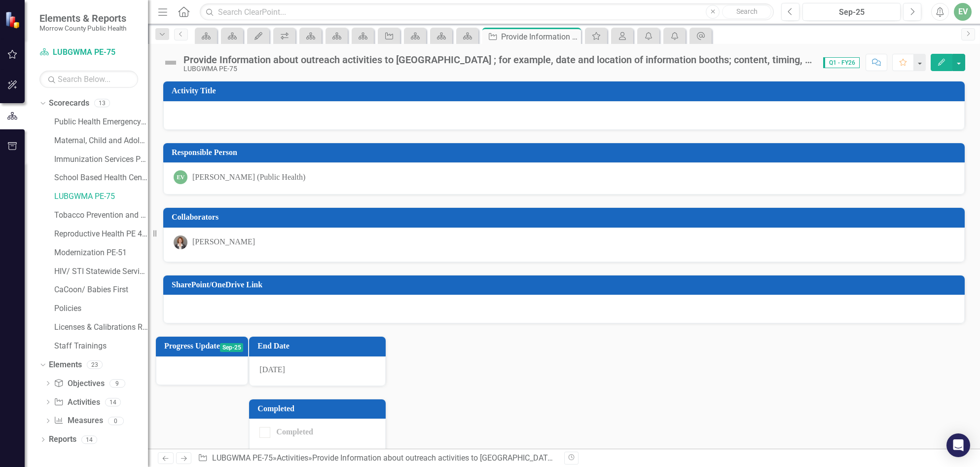
click at [944, 67] on button "Edit" at bounding box center [942, 62] width 22 height 17
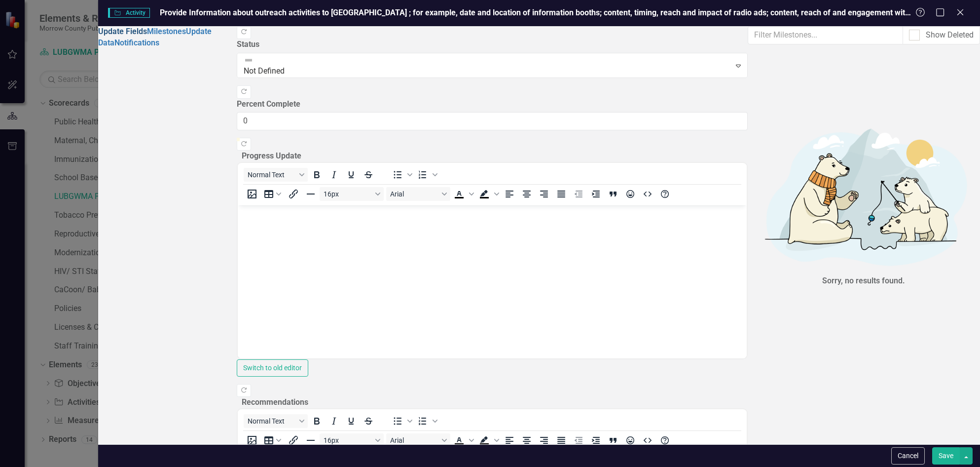
click at [146, 29] on link "Update Fields" at bounding box center [122, 31] width 49 height 9
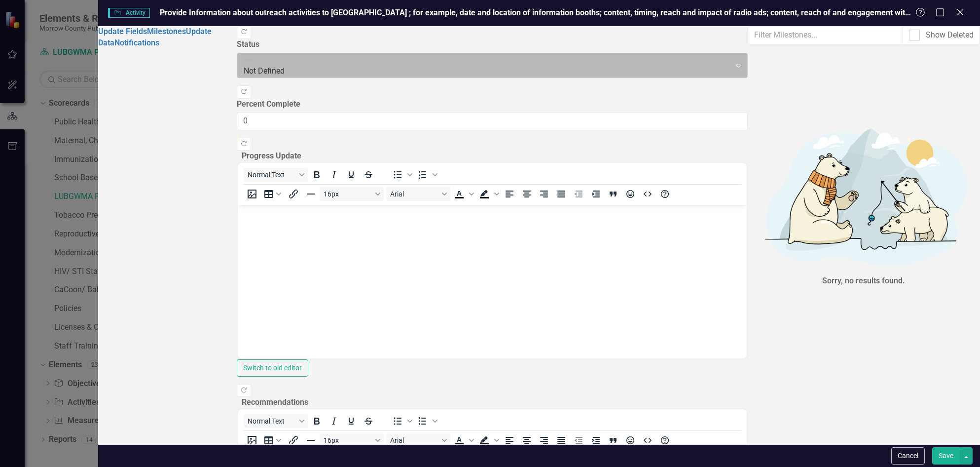
click at [333, 59] on div at bounding box center [484, 65] width 481 height 13
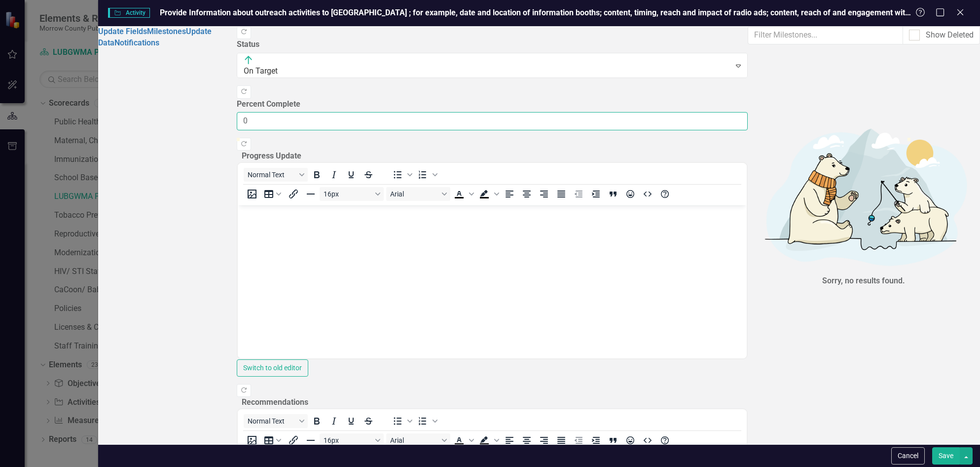
click at [320, 112] on input "0" at bounding box center [492, 121] width 511 height 18
type input "50"
drag, startPoint x: 289, startPoint y: 122, endPoint x: 622, endPoint y: 124, distance: 333.4
click at [572, 138] on div at bounding box center [572, 138] width 0 height 0
click at [457, 235] on body "Rich Text Area. Press ALT-0 for help." at bounding box center [491, 279] width 509 height 148
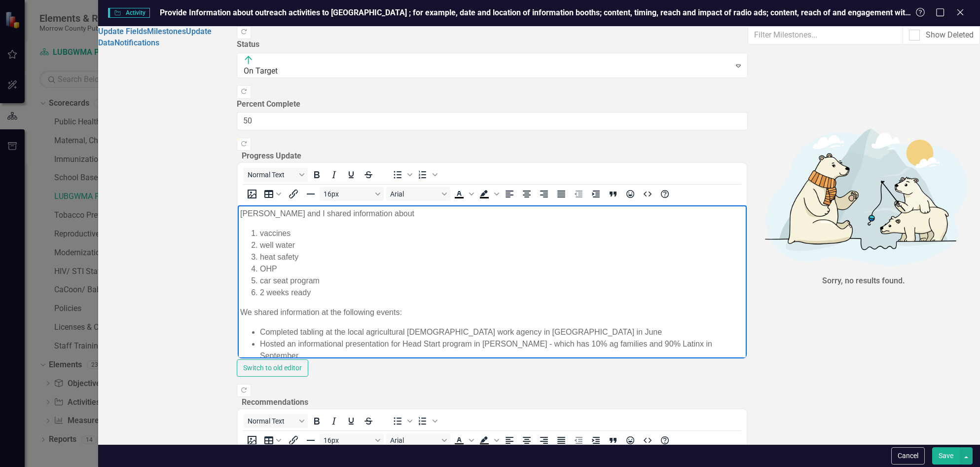
click at [310, 212] on p "Jessica and I shared information about" at bounding box center [492, 214] width 504 height 12
click at [385, 214] on p "Jessica and I share information about" at bounding box center [492, 214] width 504 height 12
click at [241, 212] on p "Jessica and I share information about:" at bounding box center [492, 214] width 504 height 12
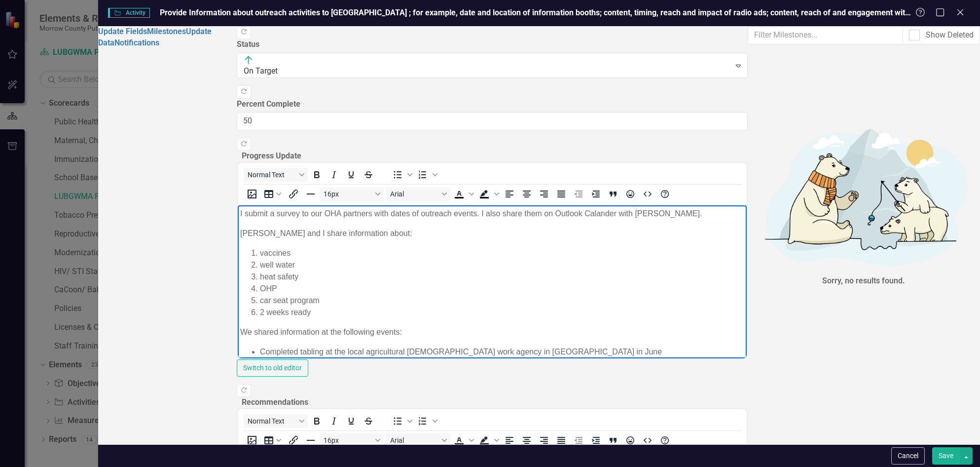
click at [746, 246] on body "I submit a survey to our OHA partners with dates of outreach events. I also sha…" at bounding box center [491, 355] width 509 height 301
click at [598, 212] on p "I submit a survey to our OHA partners with dates of outreach events. I also sha…" at bounding box center [492, 214] width 504 height 12
click at [651, 211] on p "I submit a survey to our OHA partners with dates of outreach events. I also sha…" at bounding box center [492, 214] width 504 height 12
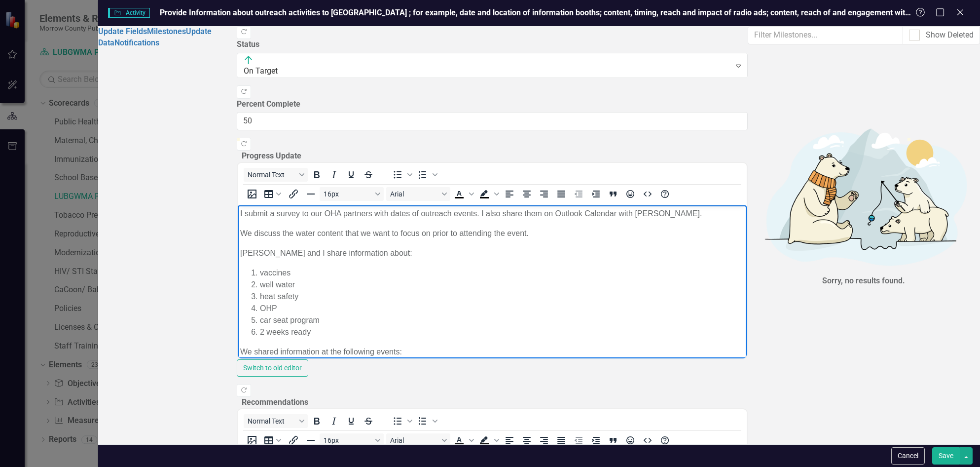
click at [538, 235] on p "We discuss the water content that we want to focus on prior to attending the ev…" at bounding box center [492, 233] width 504 height 12
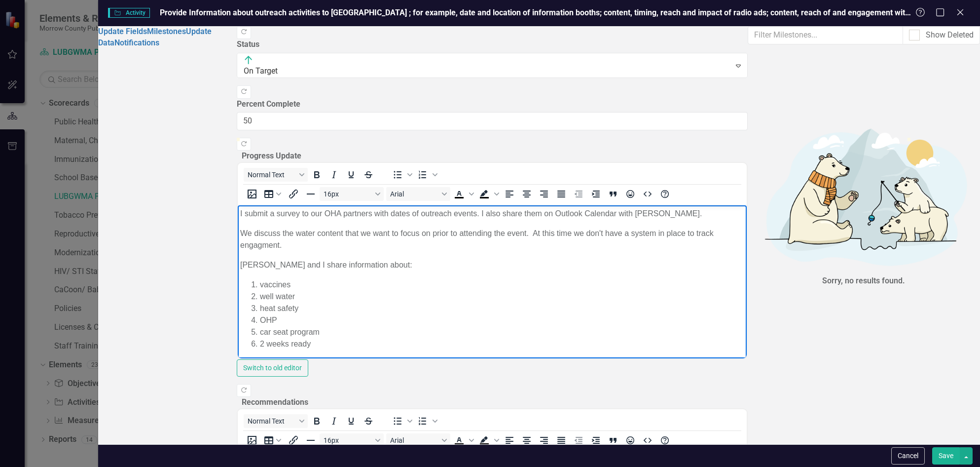
click at [744, 227] on p "We discuss the water content that we want to focus on prior to attending the ev…" at bounding box center [492, 239] width 504 height 24
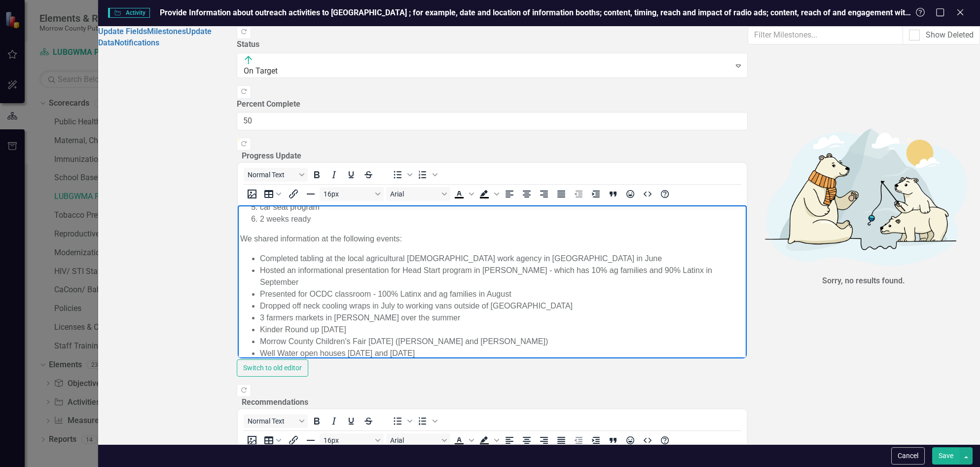
scroll to position [296, 0]
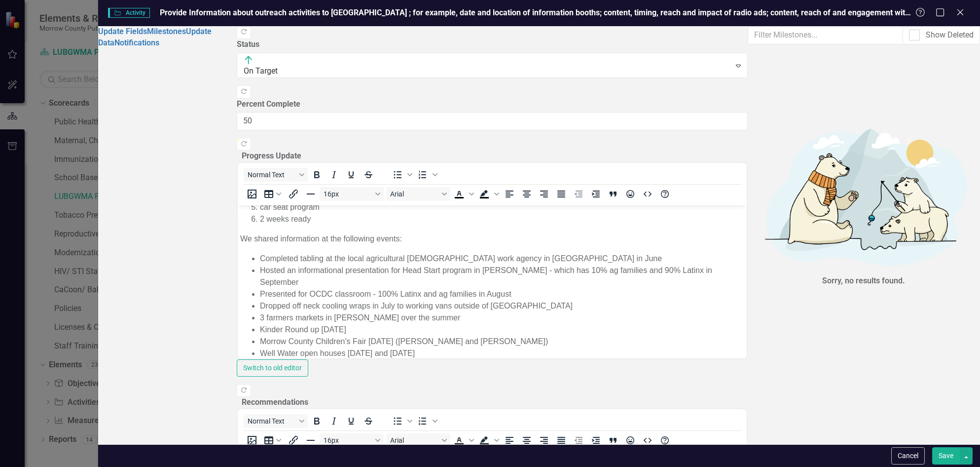
click at [428, 460] on p "Ask what OHA would like to see engagement wise." at bounding box center [492, 460] width 504 height 12
drag, startPoint x: 350, startPoint y: 461, endPoint x: 437, endPoint y: 461, distance: 87.3
click at [437, 461] on p "Ask what OHA would like to see engagement-wise." at bounding box center [492, 460] width 504 height 12
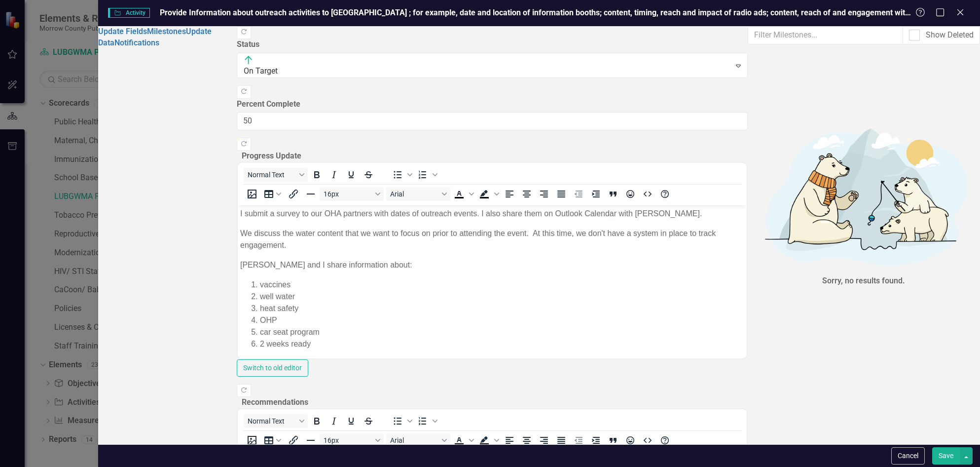
scroll to position [641, 0]
click at [945, 452] on button "Save" at bounding box center [946, 455] width 28 height 17
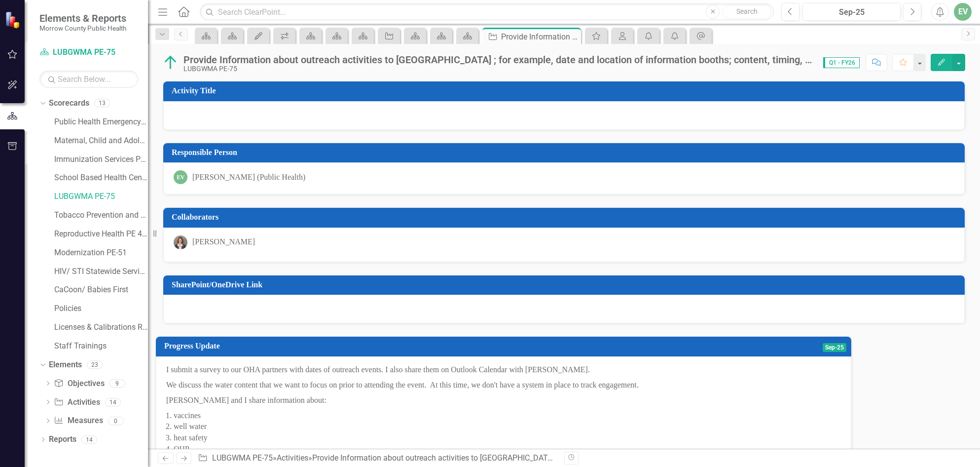
click at [96, 187] on div "School Based Health Center PE-44" at bounding box center [101, 179] width 94 height 19
click at [97, 193] on link "LUBGWMA PE-75" at bounding box center [101, 196] width 94 height 11
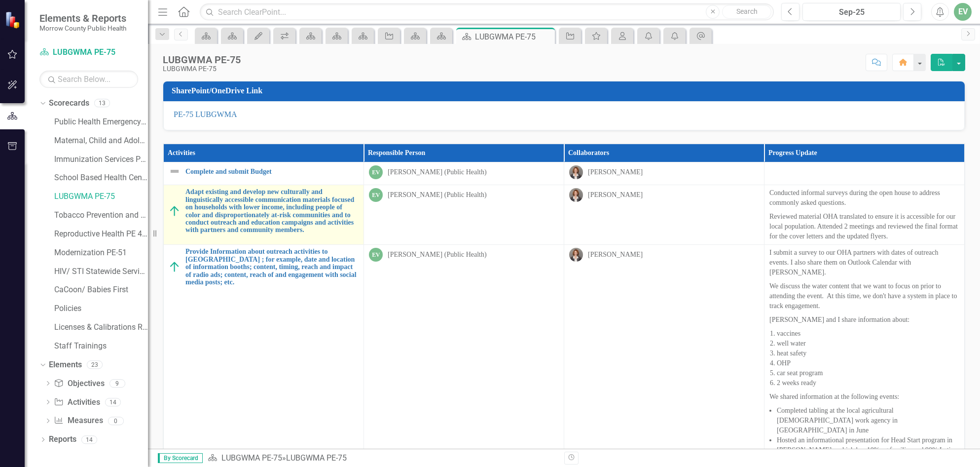
click at [171, 215] on img at bounding box center [175, 211] width 12 height 12
click at [225, 210] on link "Adapt existing and develop new culturally and linguistically accessible communi…" at bounding box center [271, 210] width 173 height 45
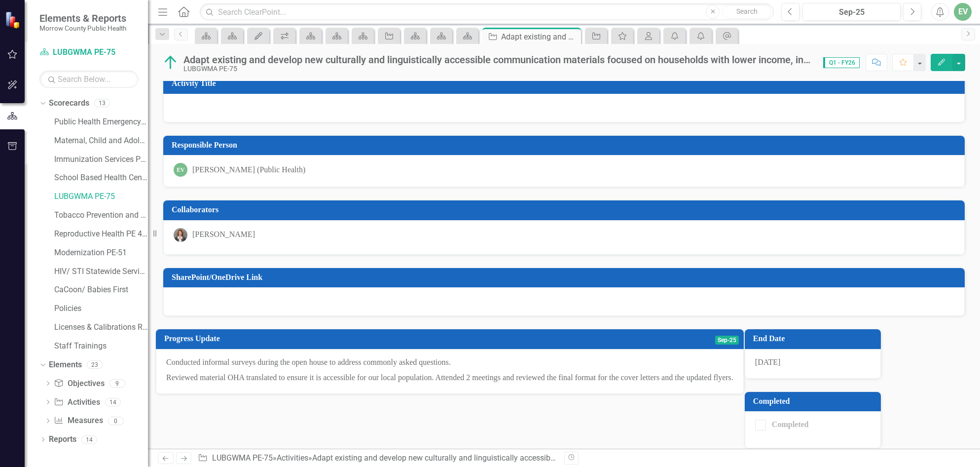
scroll to position [9, 0]
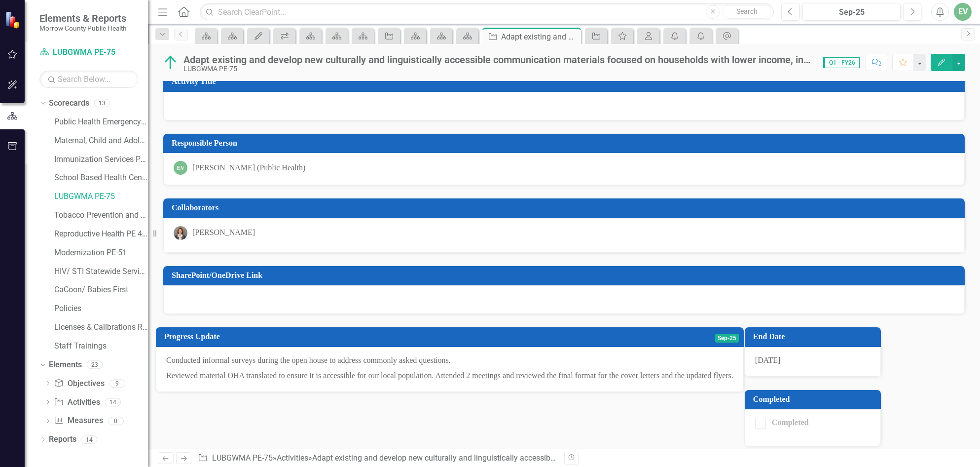
click at [755, 422] on div at bounding box center [760, 422] width 11 height 11
click at [943, 62] on icon "Edit" at bounding box center [941, 62] width 9 height 7
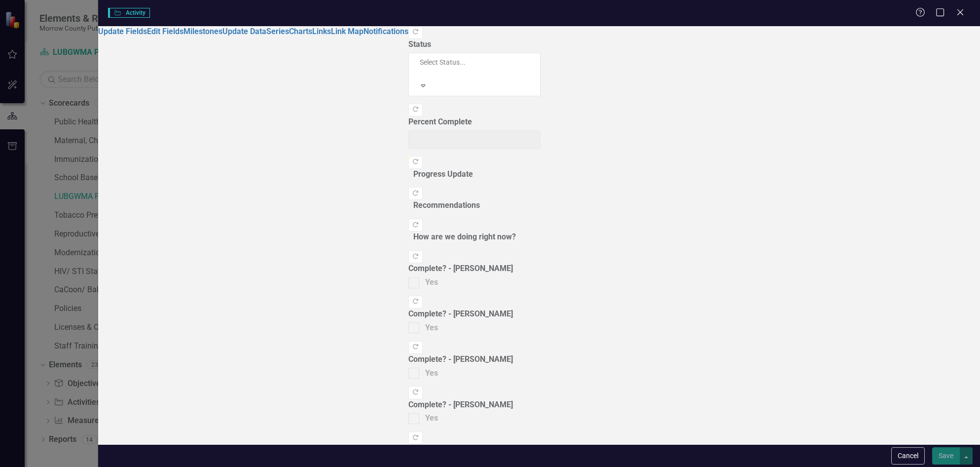
type input "50"
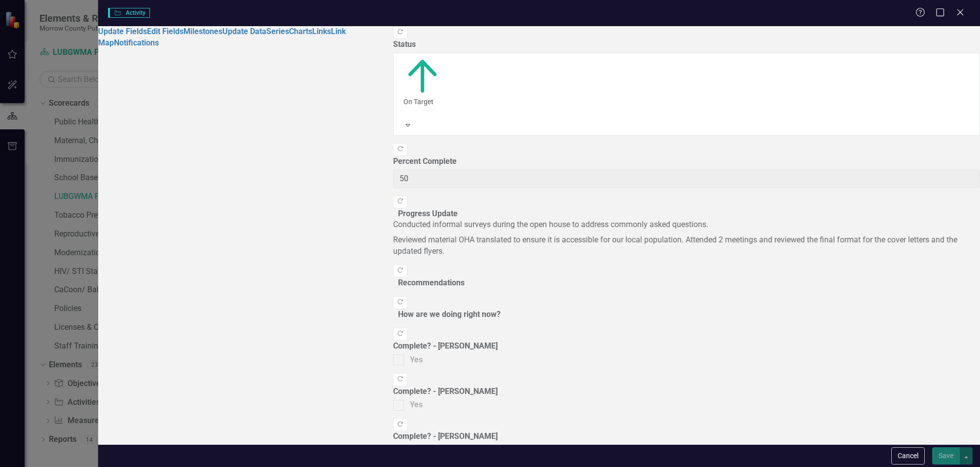
checkbox input "true"
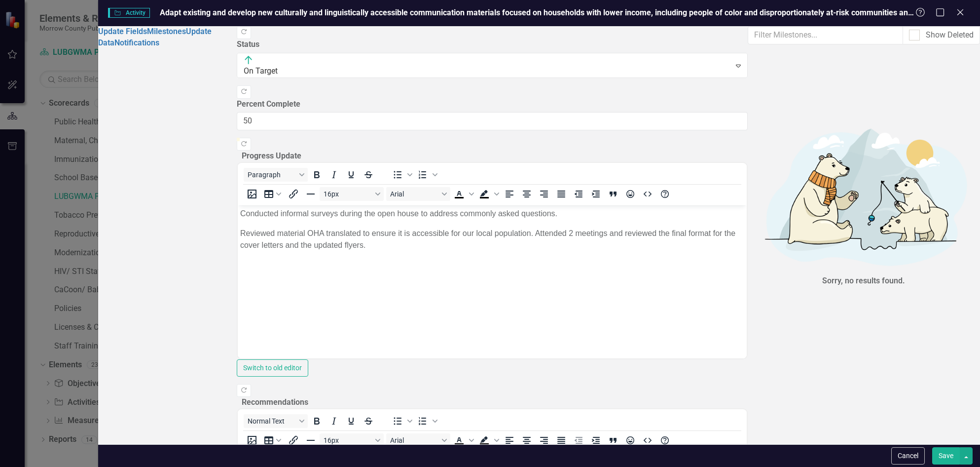
scroll to position [0, 0]
click at [938, 13] on icon "Maximize" at bounding box center [940, 11] width 12 height 9
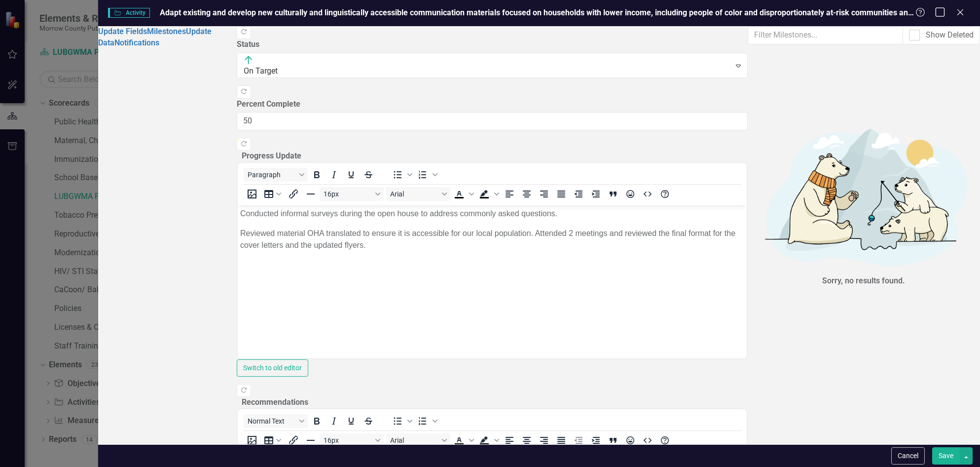
click at [939, 8] on icon "Maximize" at bounding box center [940, 11] width 12 height 9
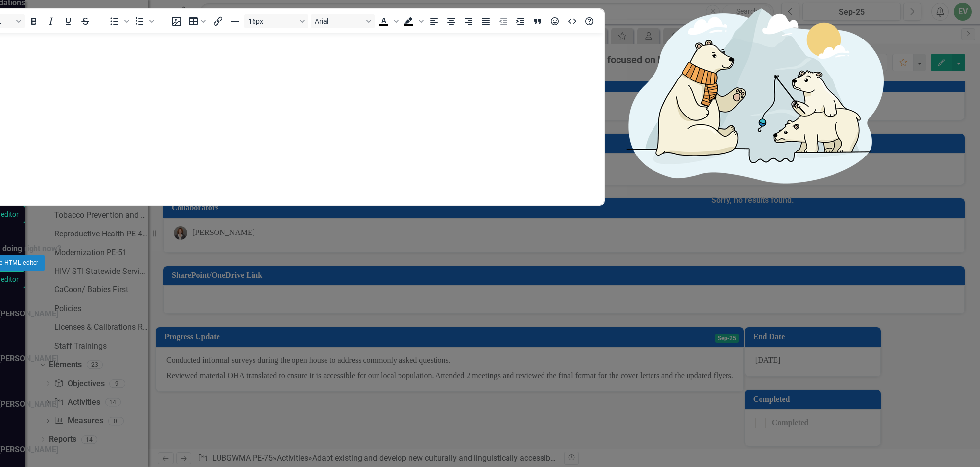
type input "100"
drag, startPoint x: 584, startPoint y: 124, endPoint x: 983, endPoint y: 125, distance: 399.0
click at [979, 125] on html "Elements & Reports Morrow County Public Health Scorecard LUBGWMA PE-75 Search D…" at bounding box center [490, 233] width 980 height 467
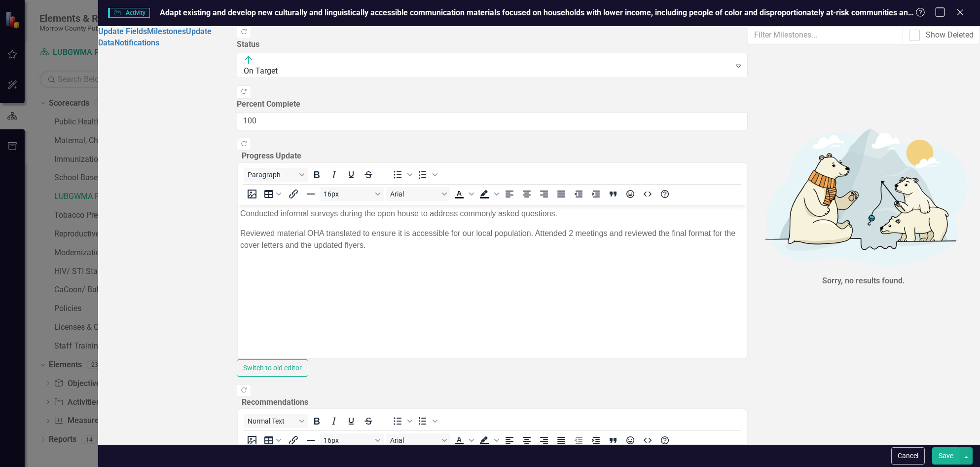
click at [939, 10] on icon "Maximize" at bounding box center [940, 11] width 12 height 9
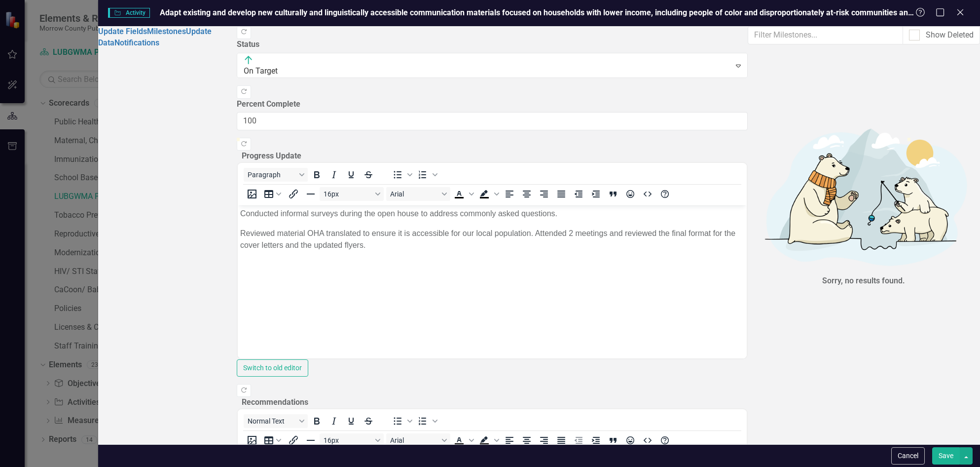
scroll to position [788, 0]
click at [947, 458] on button "Save" at bounding box center [946, 455] width 28 height 17
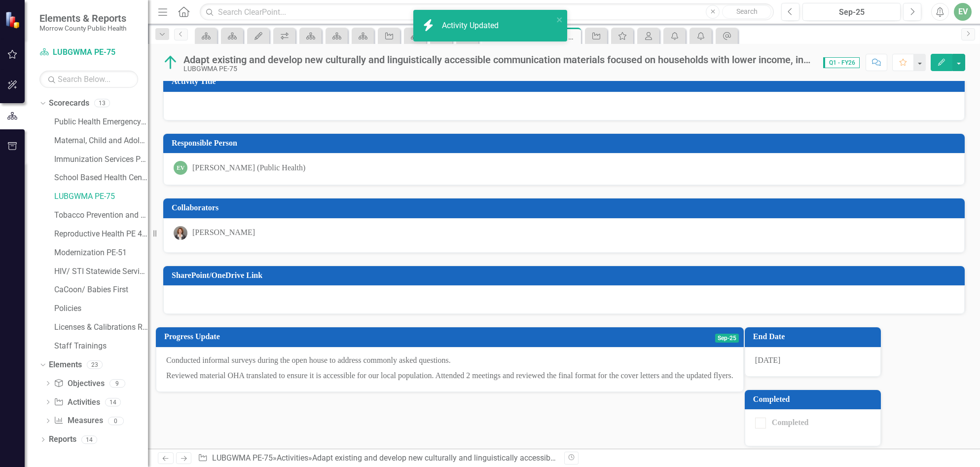
scroll to position [0, 0]
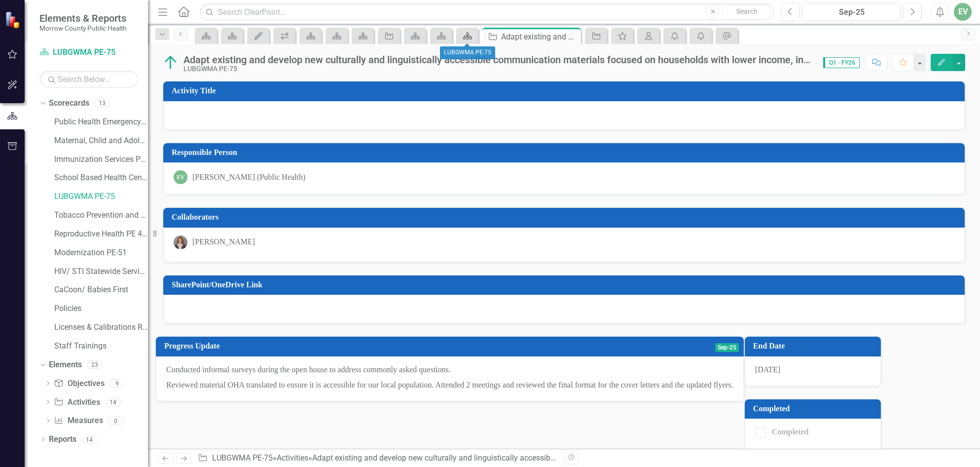
click at [471, 37] on icon "Scorecard" at bounding box center [468, 36] width 10 height 8
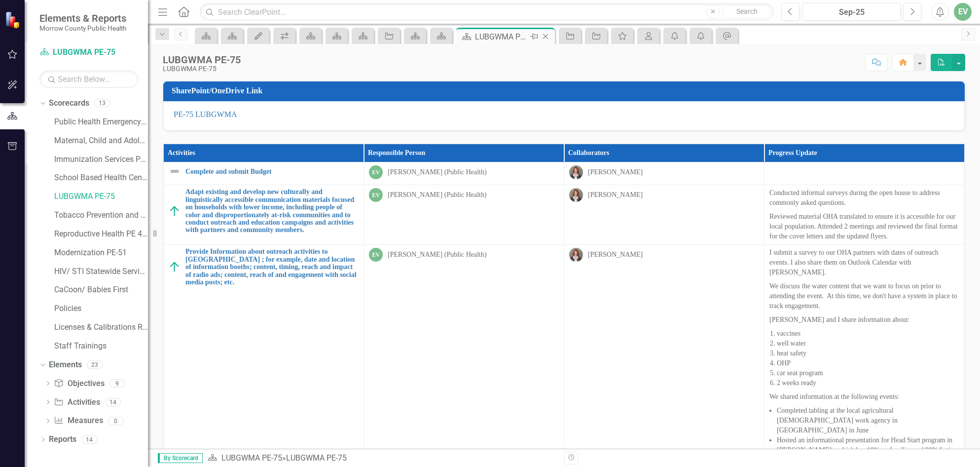
click at [547, 36] on icon "Close" at bounding box center [546, 37] width 10 height 8
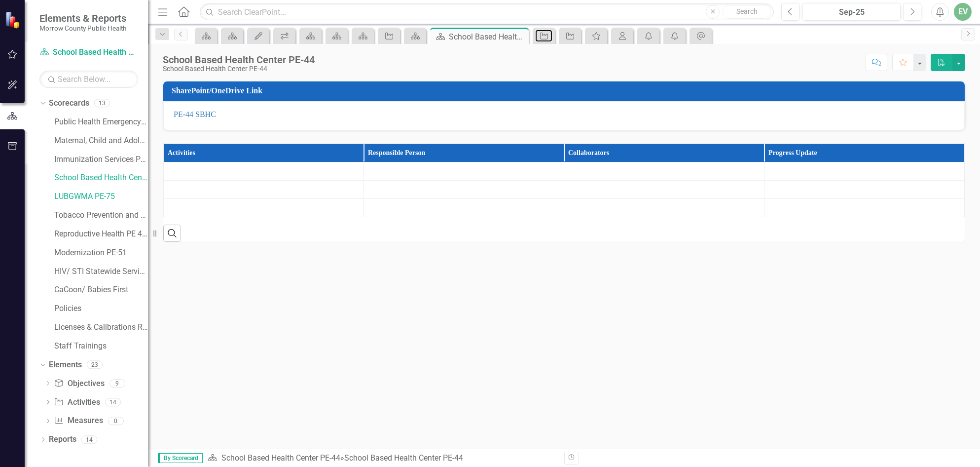
click at [547, 36] on icon "Activity" at bounding box center [544, 36] width 10 height 8
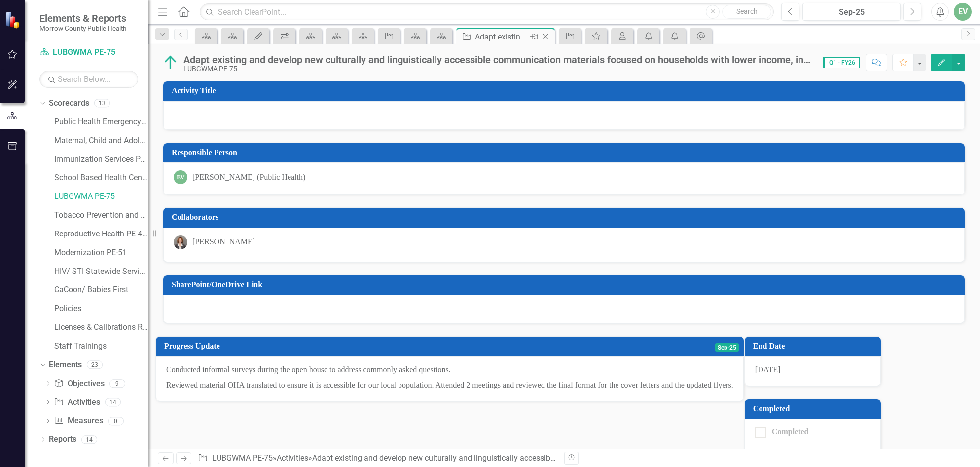
click at [547, 36] on icon "Close" at bounding box center [546, 37] width 10 height 8
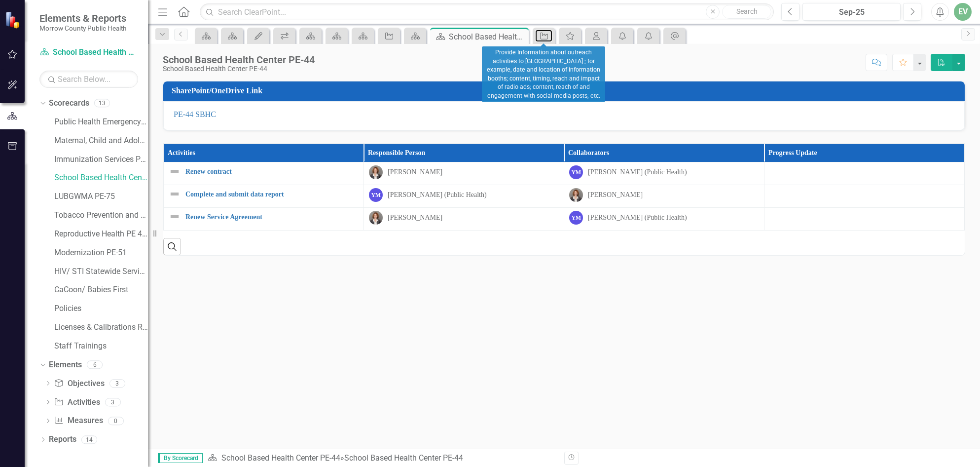
click at [547, 36] on icon "Activity" at bounding box center [544, 36] width 10 height 8
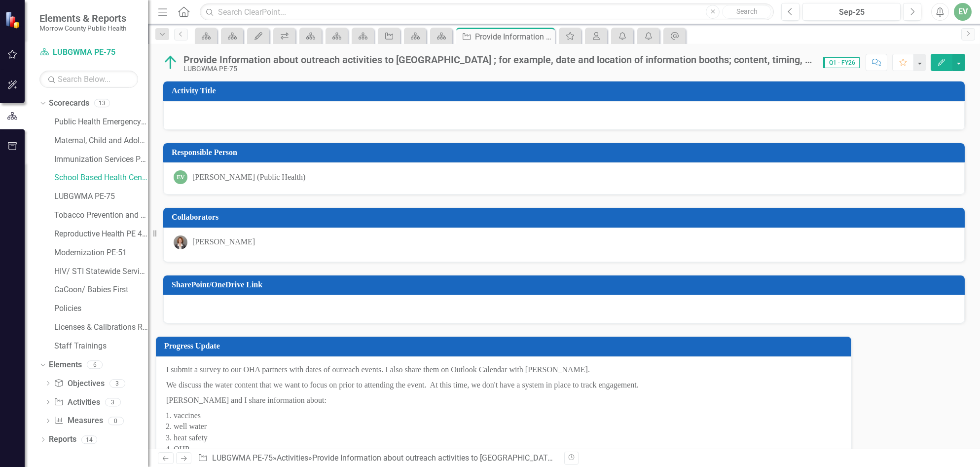
click at [0, 0] on icon "Close" at bounding box center [0, 0] width 0 height 0
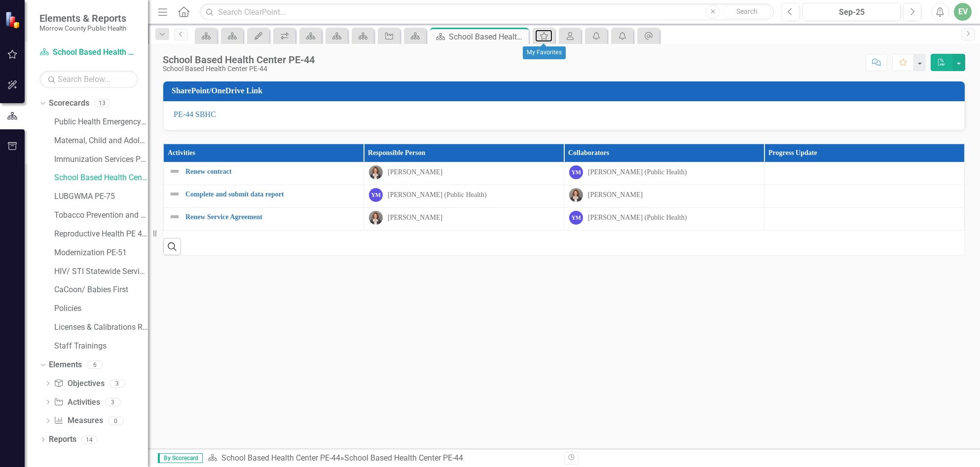
click at [547, 36] on icon "My Favorites" at bounding box center [544, 36] width 10 height 8
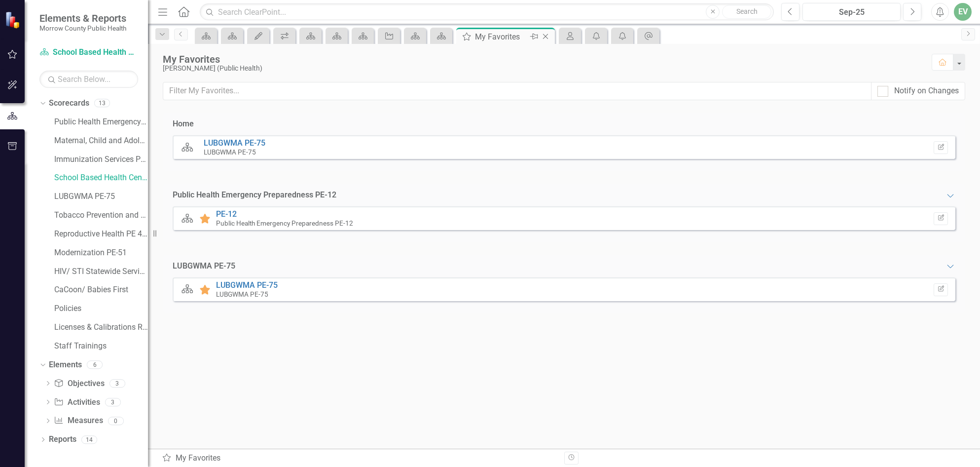
click at [547, 36] on icon "Close" at bounding box center [546, 37] width 10 height 8
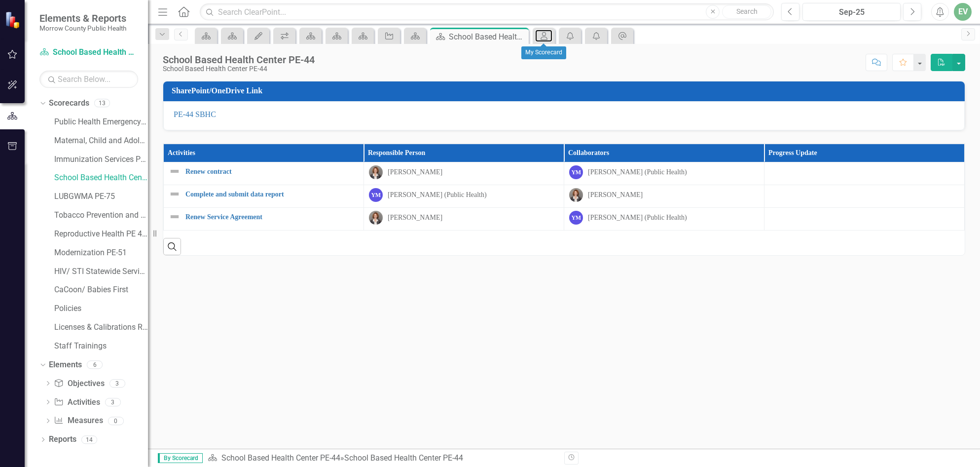
click at [547, 36] on icon "My Scorecard" at bounding box center [544, 36] width 10 height 8
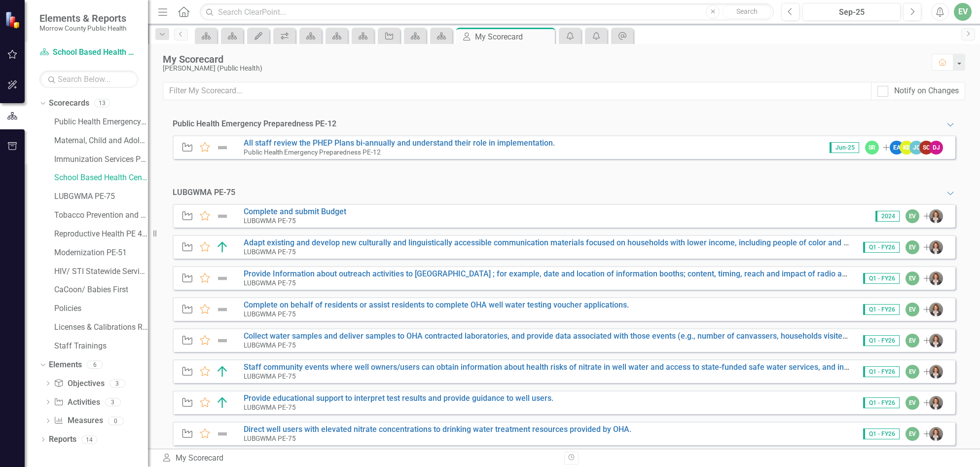
click at [0, 0] on icon "Close" at bounding box center [0, 0] width 0 height 0
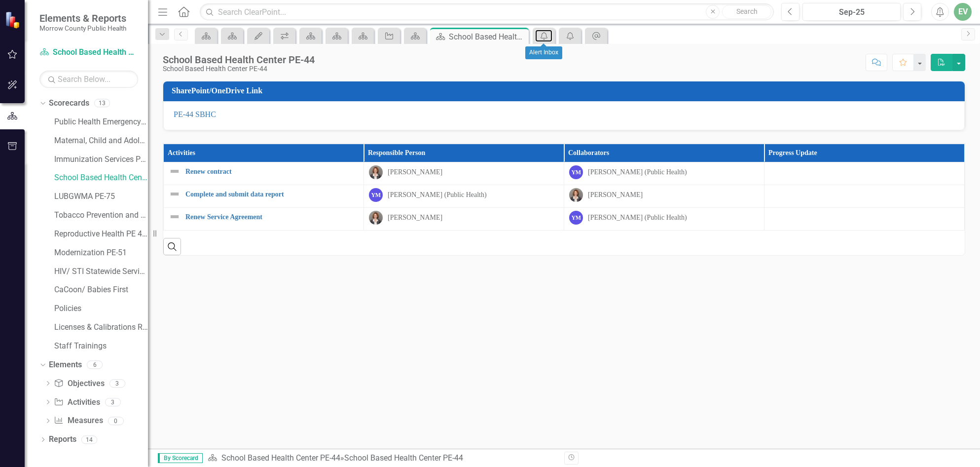
click at [547, 36] on icon "icon.alertInbox" at bounding box center [544, 36] width 10 height 8
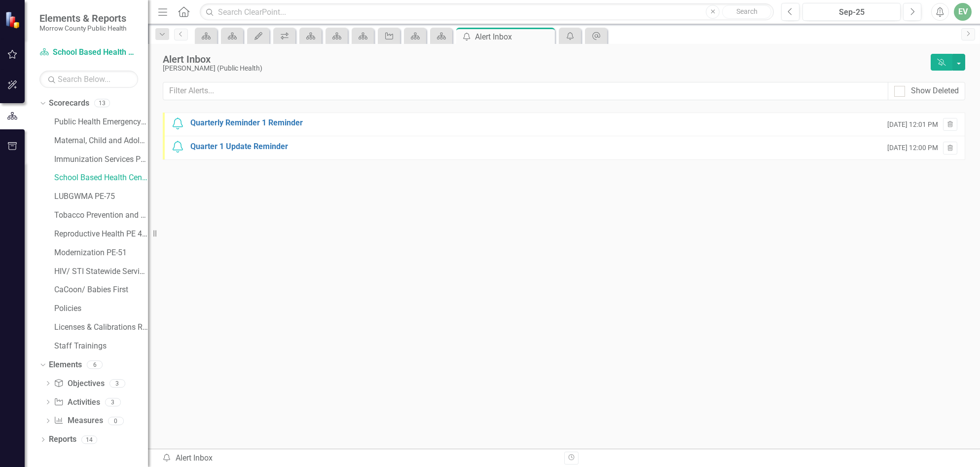
click at [0, 0] on icon "Close" at bounding box center [0, 0] width 0 height 0
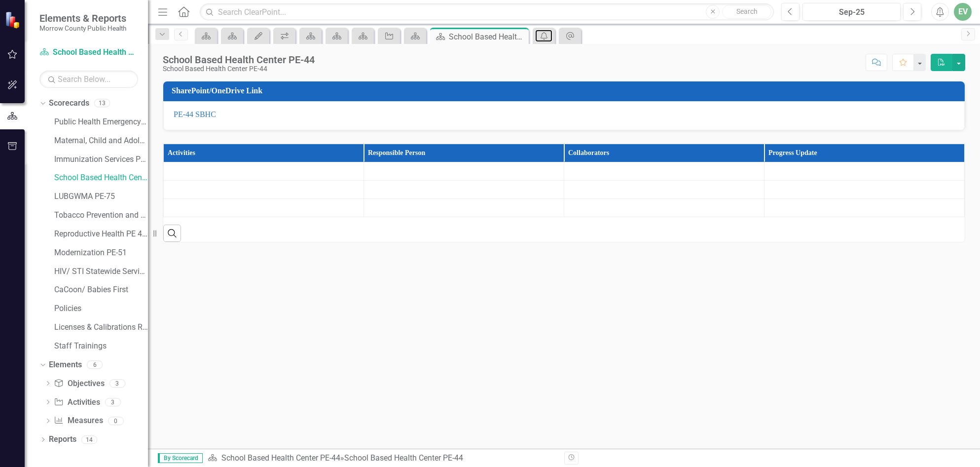
click at [547, 36] on icon "My Notifications" at bounding box center [544, 36] width 10 height 8
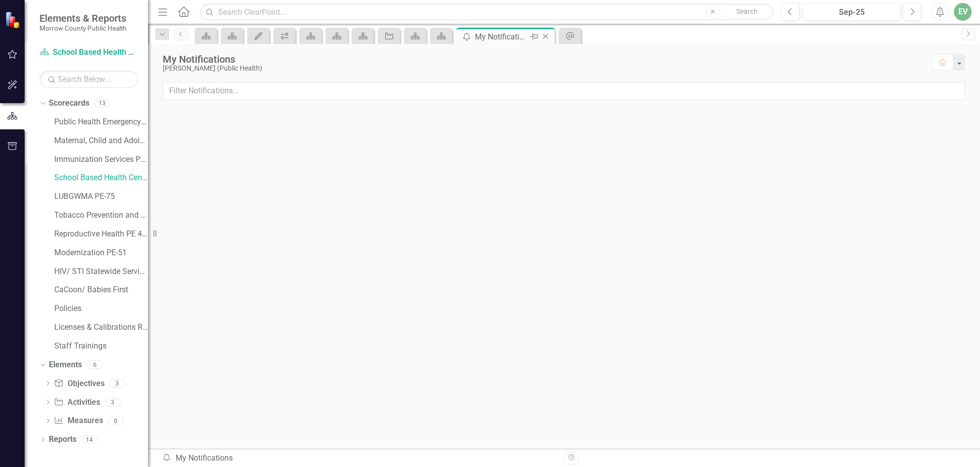
click at [547, 36] on icon "Close" at bounding box center [546, 37] width 10 height 8
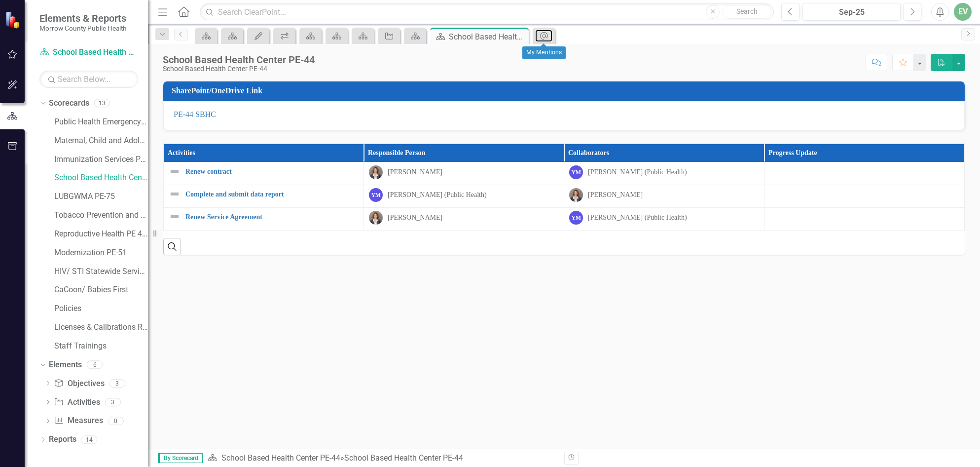
click at [547, 36] on icon "My Mentions" at bounding box center [544, 36] width 10 height 8
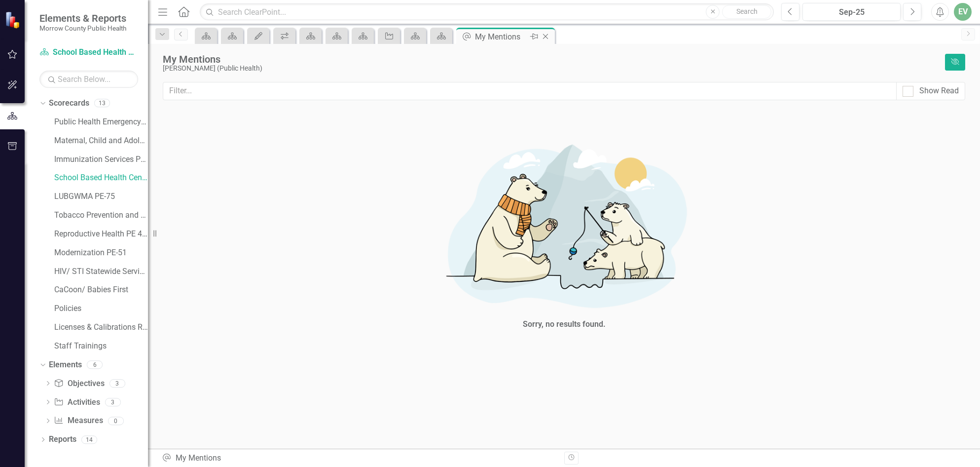
click at [547, 36] on icon "Close" at bounding box center [546, 37] width 10 height 8
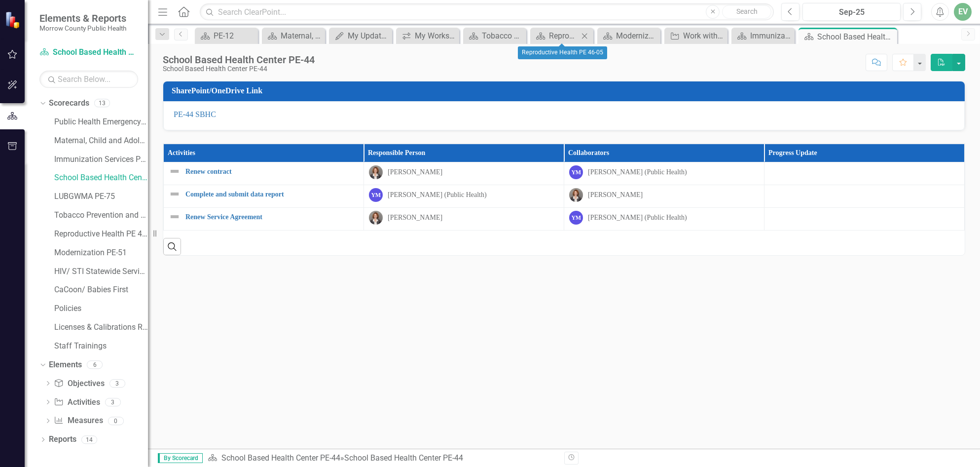
click at [585, 36] on icon "Close" at bounding box center [584, 36] width 10 height 8
click at [555, 36] on icon at bounding box center [554, 35] width 5 height 5
click at [596, 33] on icon "Close" at bounding box center [596, 36] width 10 height 8
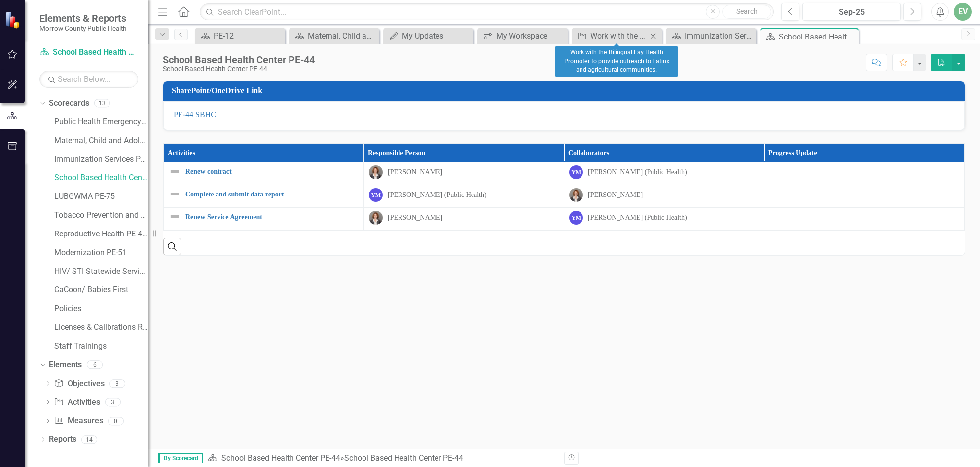
click at [652, 34] on icon "Close" at bounding box center [653, 36] width 10 height 8
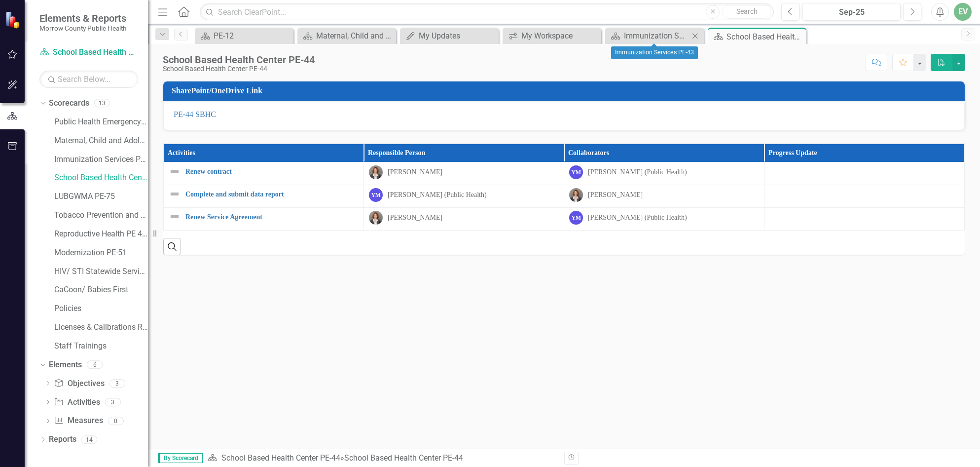
click at [695, 36] on icon at bounding box center [694, 35] width 5 height 5
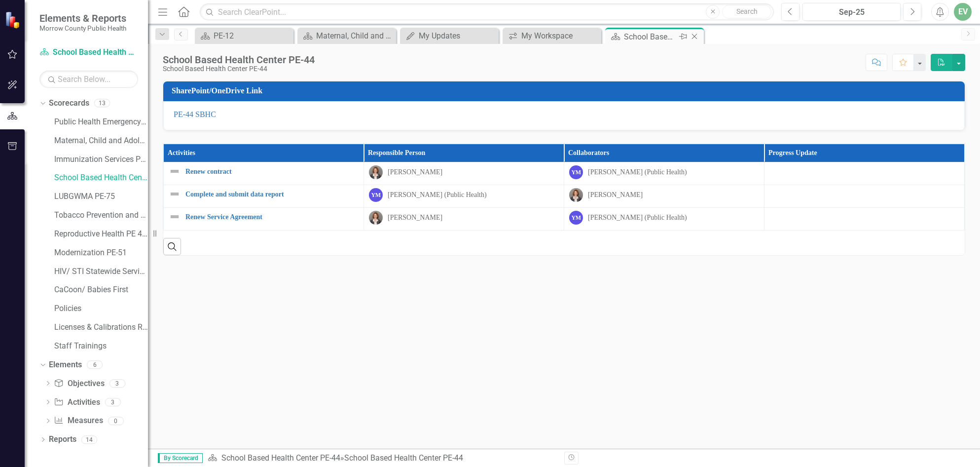
click at [694, 36] on icon "Close" at bounding box center [694, 37] width 10 height 8
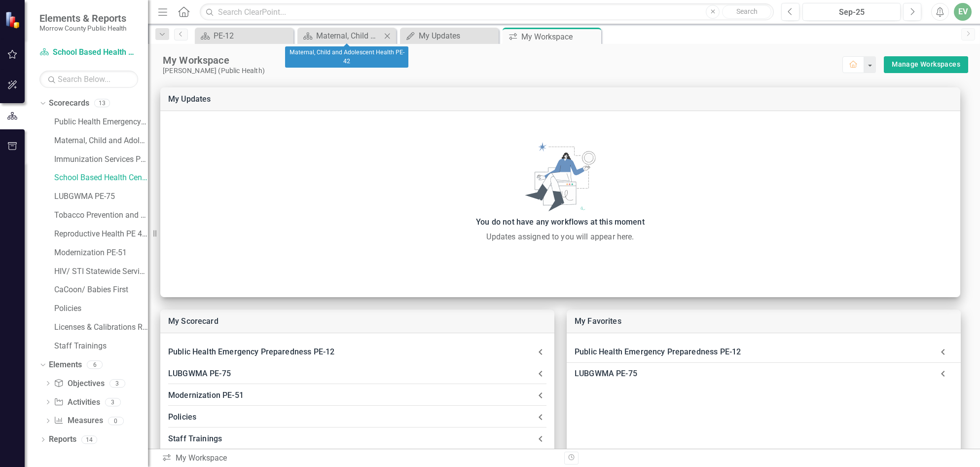
click at [386, 35] on icon "Close" at bounding box center [387, 36] width 10 height 8
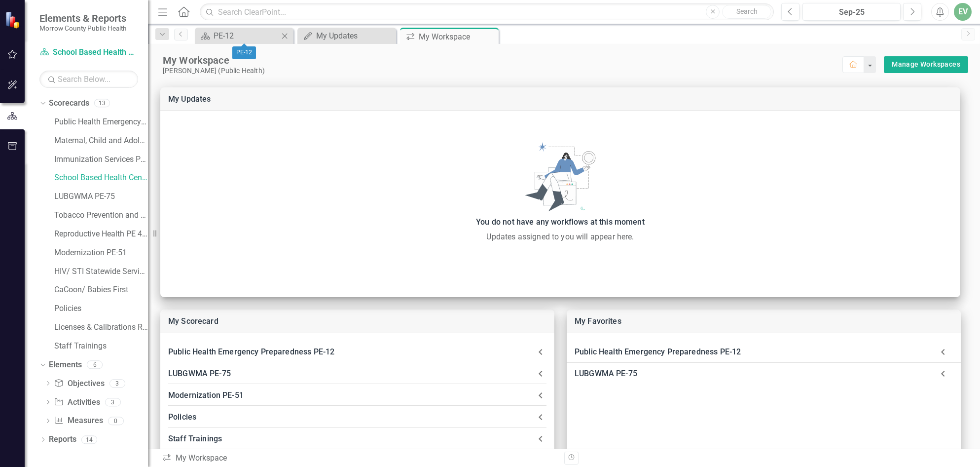
click at [284, 35] on icon "Close" at bounding box center [285, 36] width 10 height 8
click at [252, 38] on div "My Updates" at bounding box center [246, 36] width 65 height 12
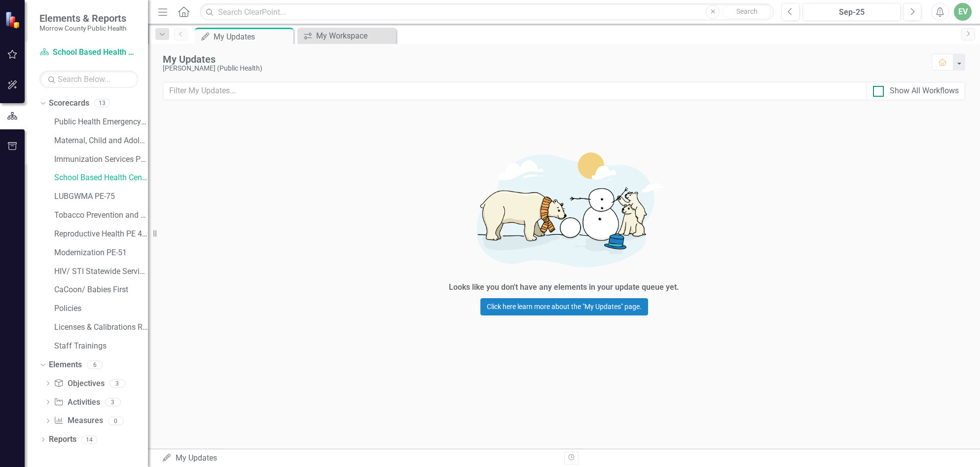
click at [879, 93] on div at bounding box center [878, 91] width 11 height 11
click at [879, 92] on input "Show All Workflows" at bounding box center [876, 89] width 6 height 6
checkbox input "true"
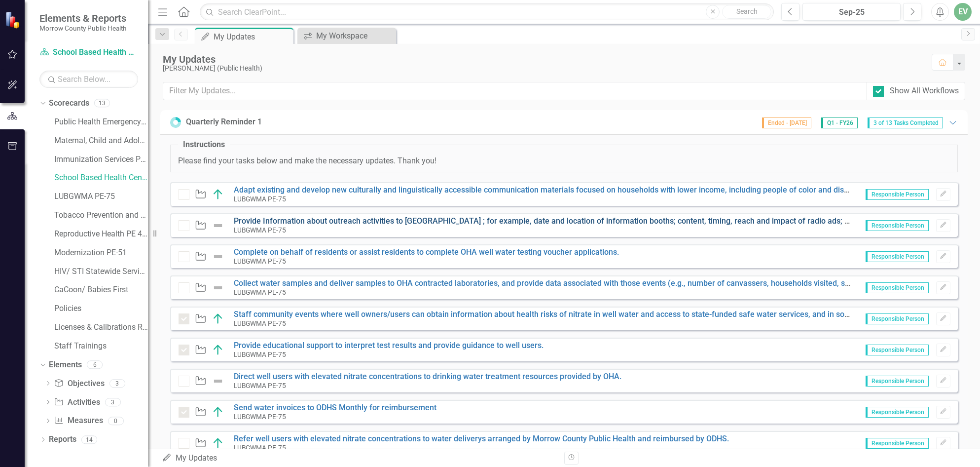
click at [742, 221] on link "Provide Information about outreach activities to [GEOGRAPHIC_DATA] ; for exampl…" at bounding box center [651, 220] width 834 height 9
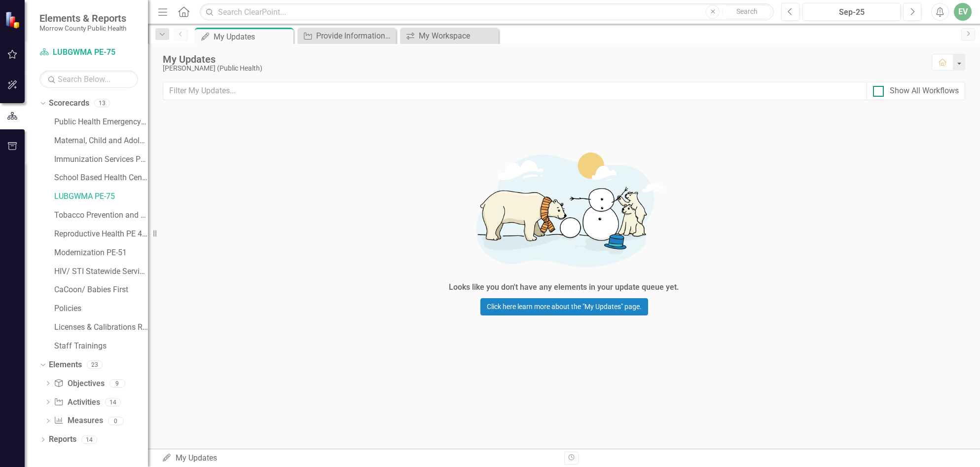
click at [877, 95] on div at bounding box center [878, 91] width 11 height 11
click at [877, 92] on input "Show All Workflows" at bounding box center [876, 89] width 6 height 6
checkbox input "true"
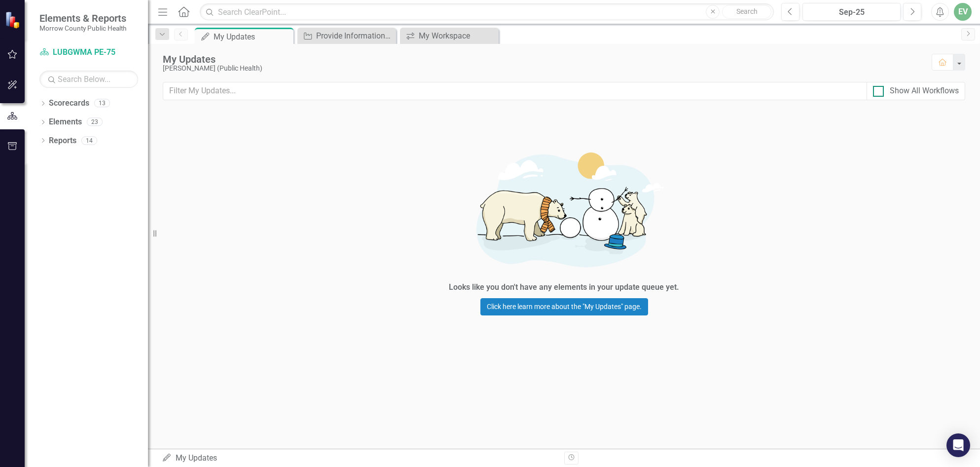
click at [884, 93] on div "Show All Workflows" at bounding box center [916, 90] width 86 height 11
click at [879, 92] on input "Show All Workflows" at bounding box center [876, 89] width 6 height 6
checkbox input "true"
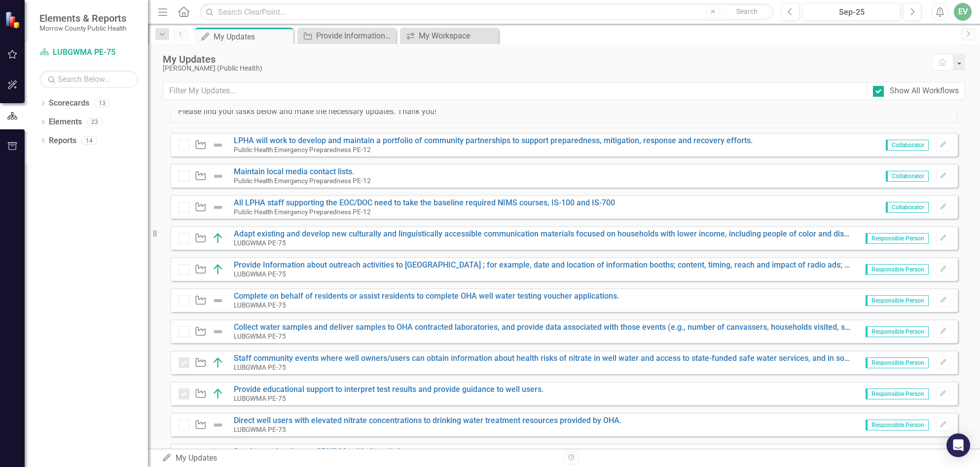
scroll to position [99, 0]
